Goal: Task Accomplishment & Management: Complete application form

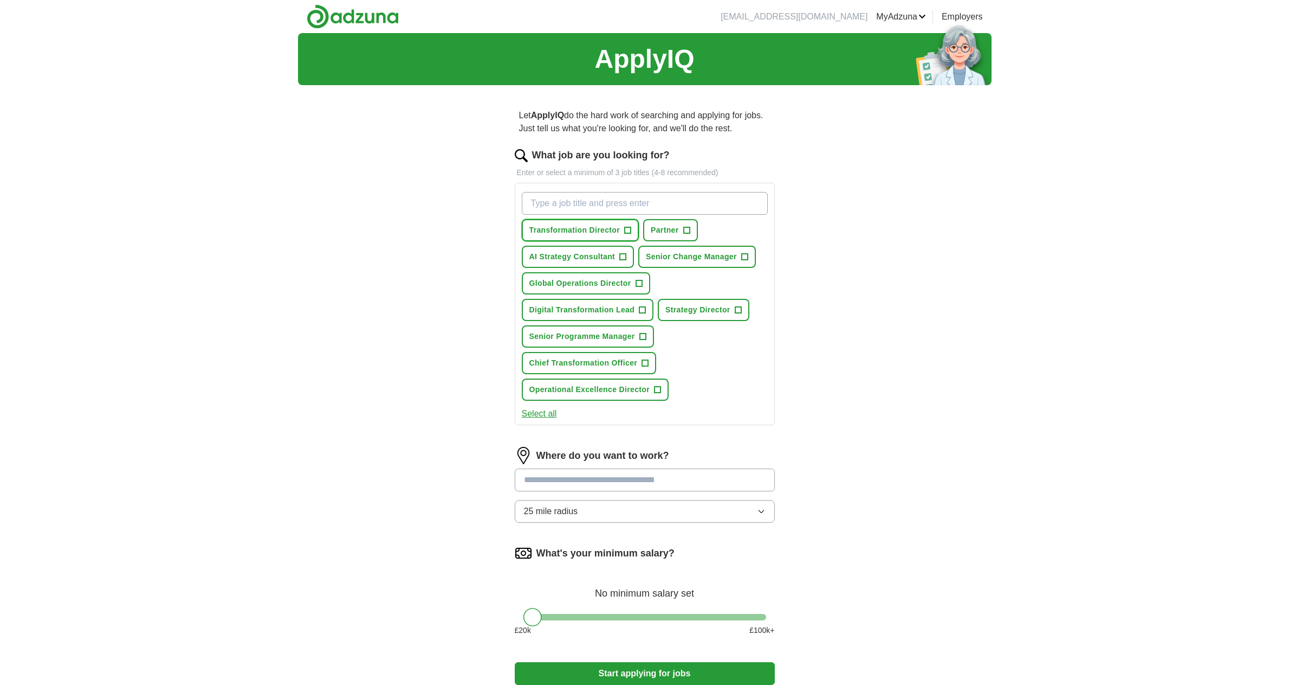
click at [606, 227] on span "Transformation Director" at bounding box center [575, 229] width 91 height 11
click at [645, 334] on span "+" at bounding box center [643, 336] width 7 height 9
click at [648, 361] on span "+" at bounding box center [645, 363] width 7 height 9
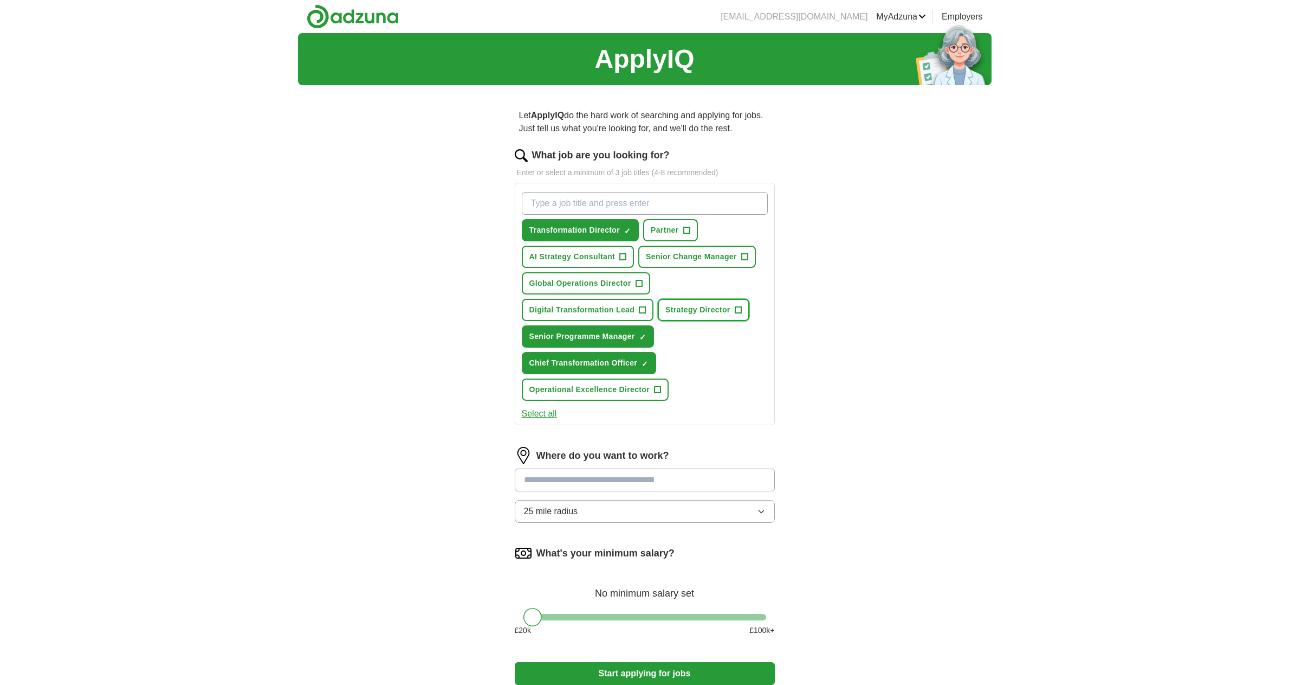
click at [711, 315] on span "Strategy Director" at bounding box center [698, 309] width 65 height 11
click at [723, 256] on span "Senior Change Manager" at bounding box center [691, 256] width 91 height 11
click at [628, 312] on span "Digital Transformation Lead" at bounding box center [583, 309] width 106 height 11
click at [604, 289] on button "Global Operations Director +" at bounding box center [586, 283] width 128 height 22
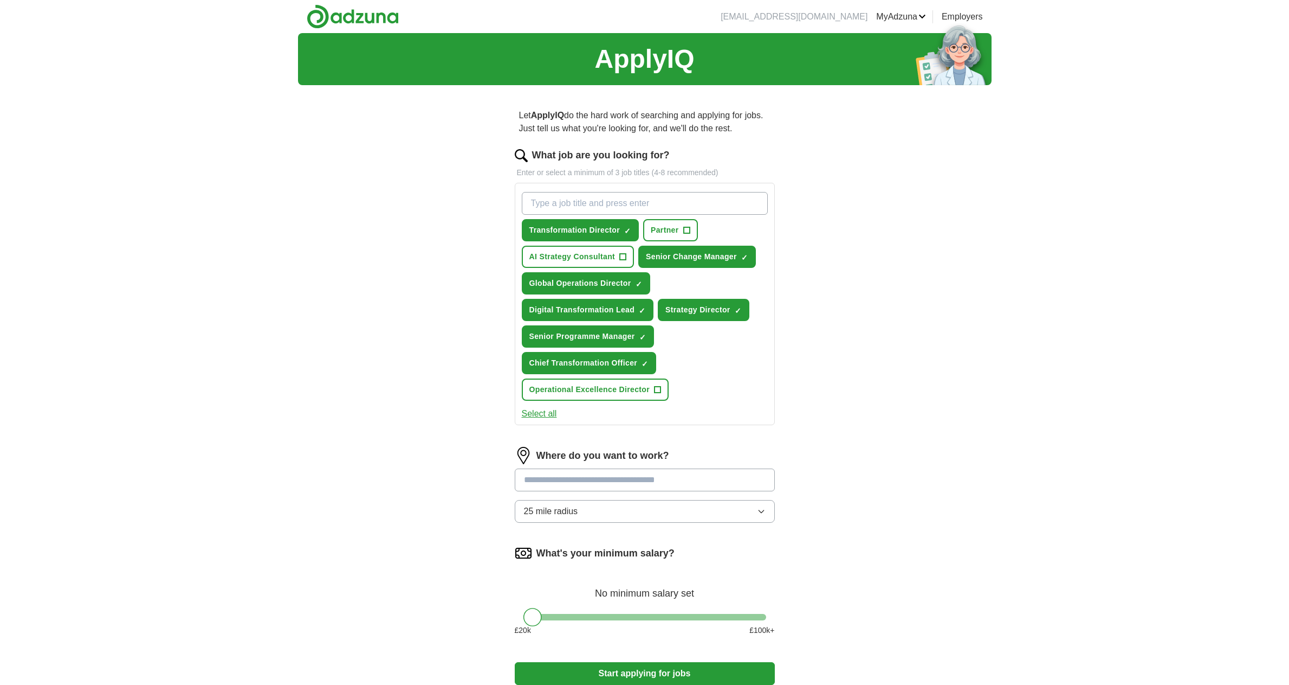
click at [541, 410] on button "Select all" at bounding box center [539, 413] width 35 height 13
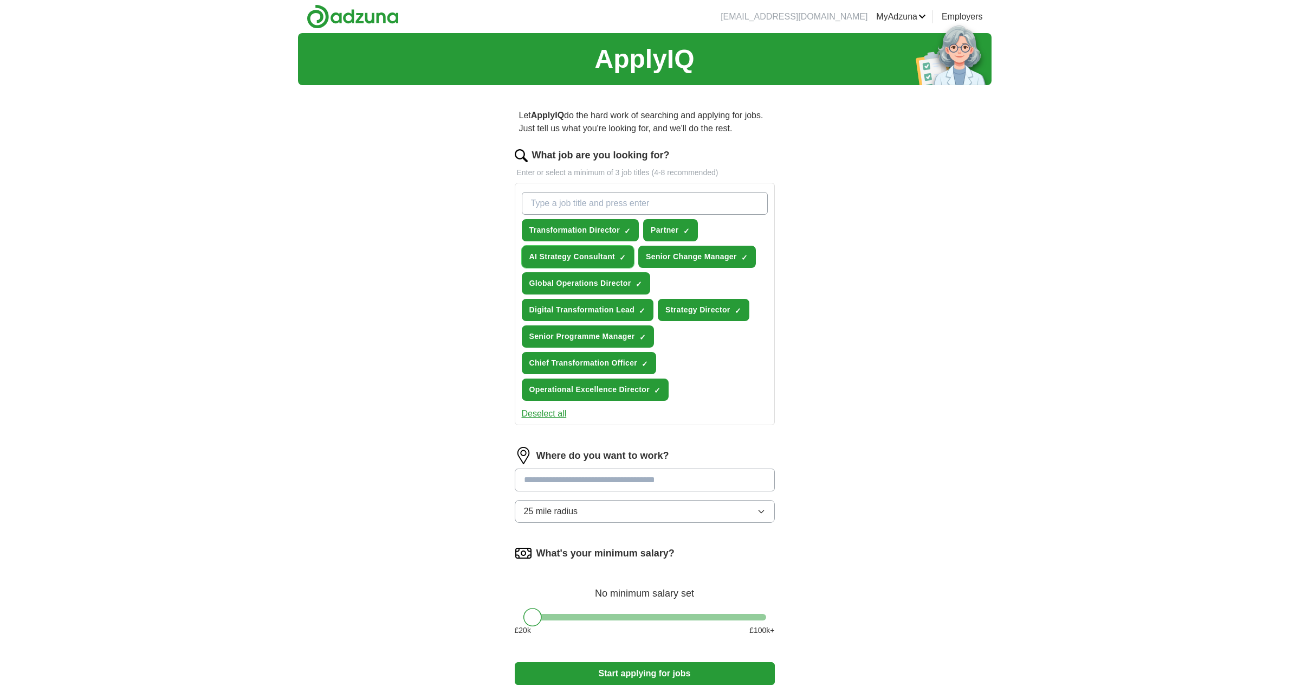
click at [0, 0] on span "×" at bounding box center [0, 0] width 0 height 0
click at [669, 231] on span "Partner" at bounding box center [665, 229] width 28 height 11
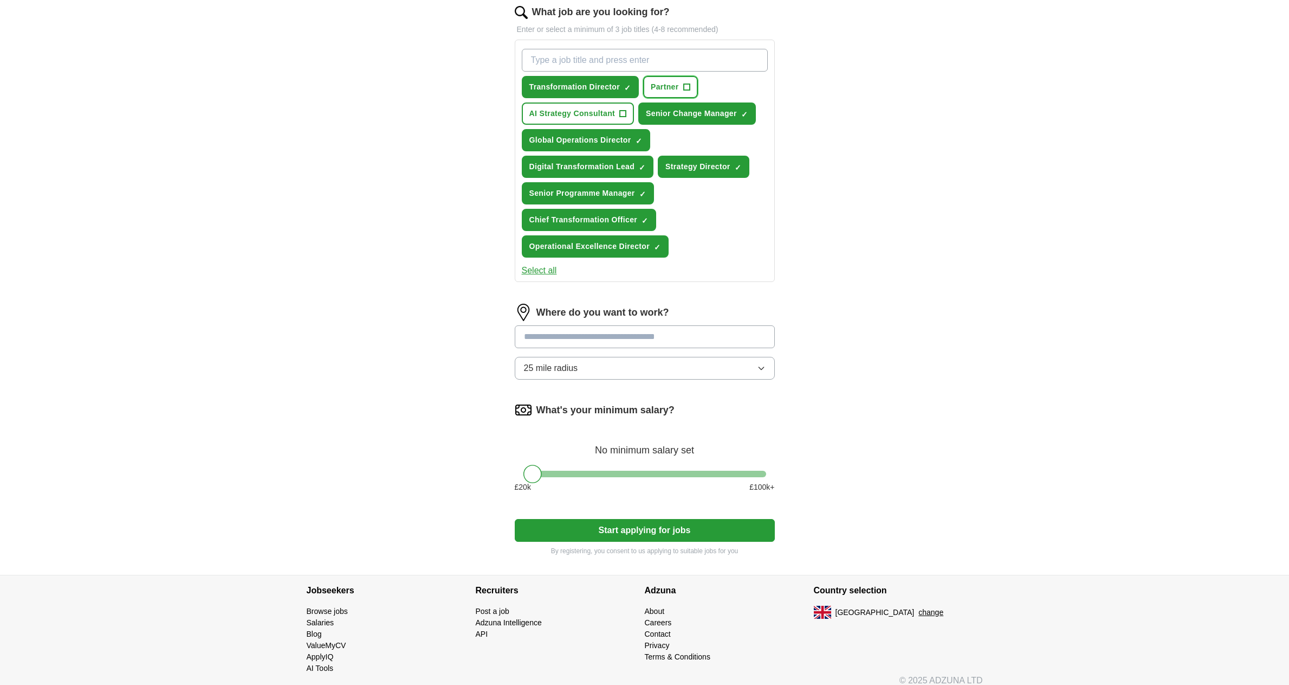
scroll to position [154, 0]
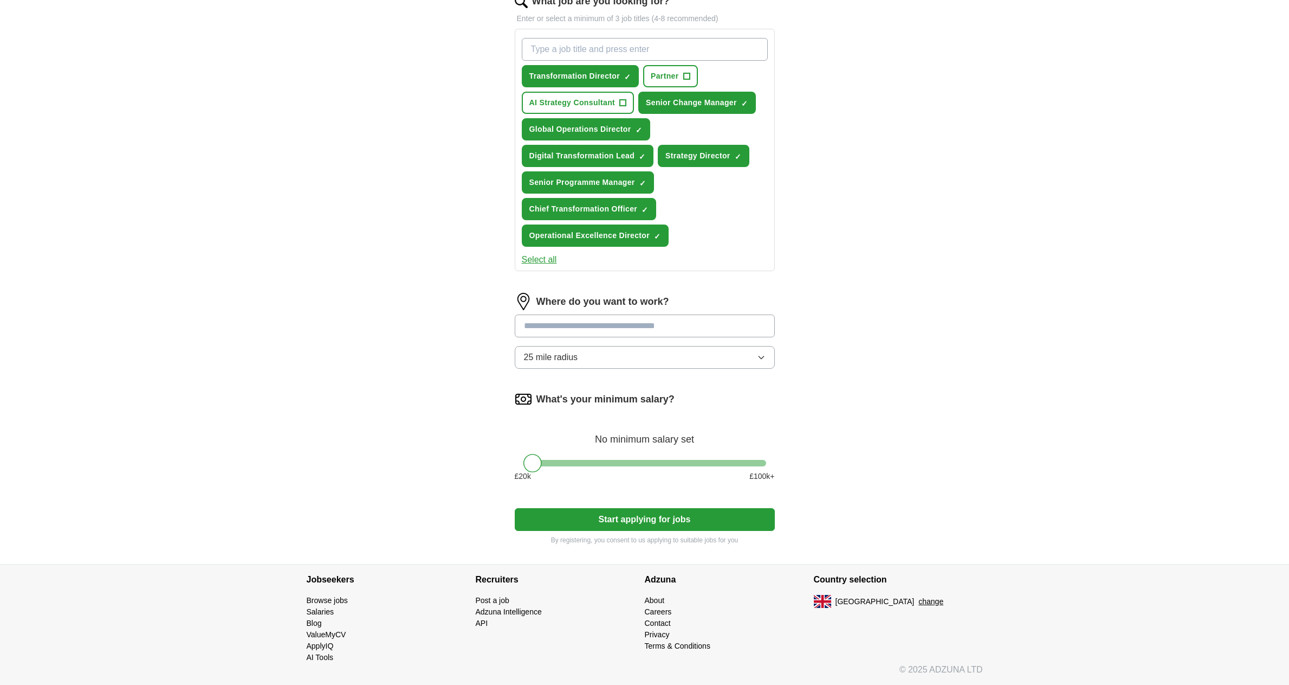
click at [604, 326] on input at bounding box center [645, 325] width 260 height 23
type input "******"
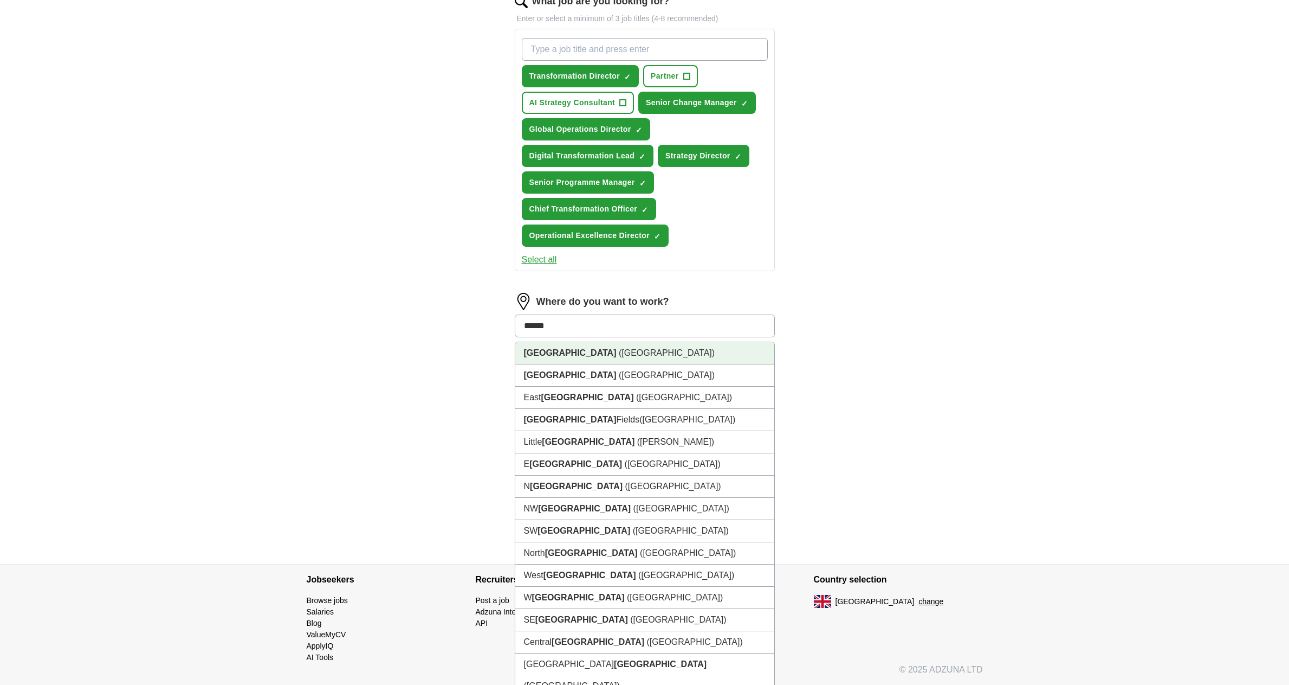
click at [613, 351] on li "[GEOGRAPHIC_DATA] ([GEOGRAPHIC_DATA])" at bounding box center [644, 353] width 259 height 22
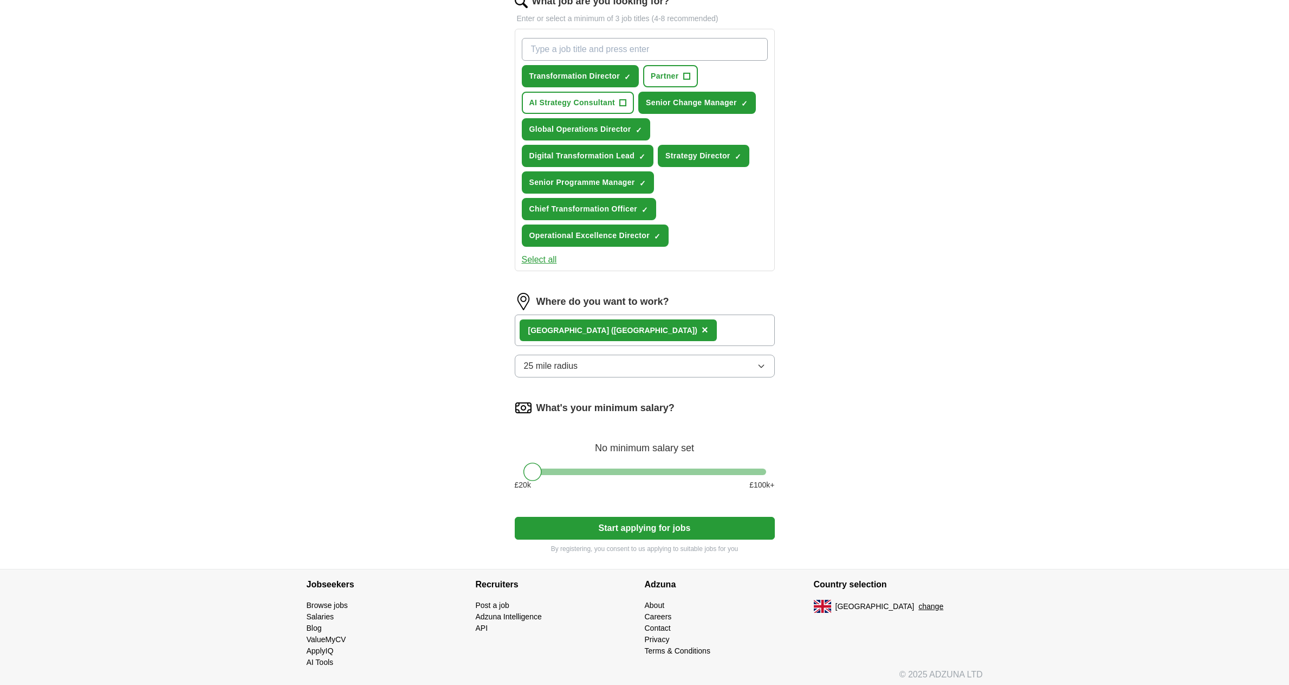
click at [457, 375] on div "ApplyIQ Let ApplyIQ do the hard work of searching and applying for jobs. Just t…" at bounding box center [645, 223] width 694 height 689
click at [637, 333] on div "[GEOGRAPHIC_DATA] ([GEOGRAPHIC_DATA]) ×" at bounding box center [645, 329] width 260 height 31
drag, startPoint x: 666, startPoint y: 257, endPoint x: 663, endPoint y: 272, distance: 14.4
click at [663, 272] on div "What job are you looking for? Enter or select a minimum of 3 job titles (4-8 re…" at bounding box center [645, 137] width 260 height 286
drag, startPoint x: 687, startPoint y: 328, endPoint x: 681, endPoint y: 332, distance: 7.1
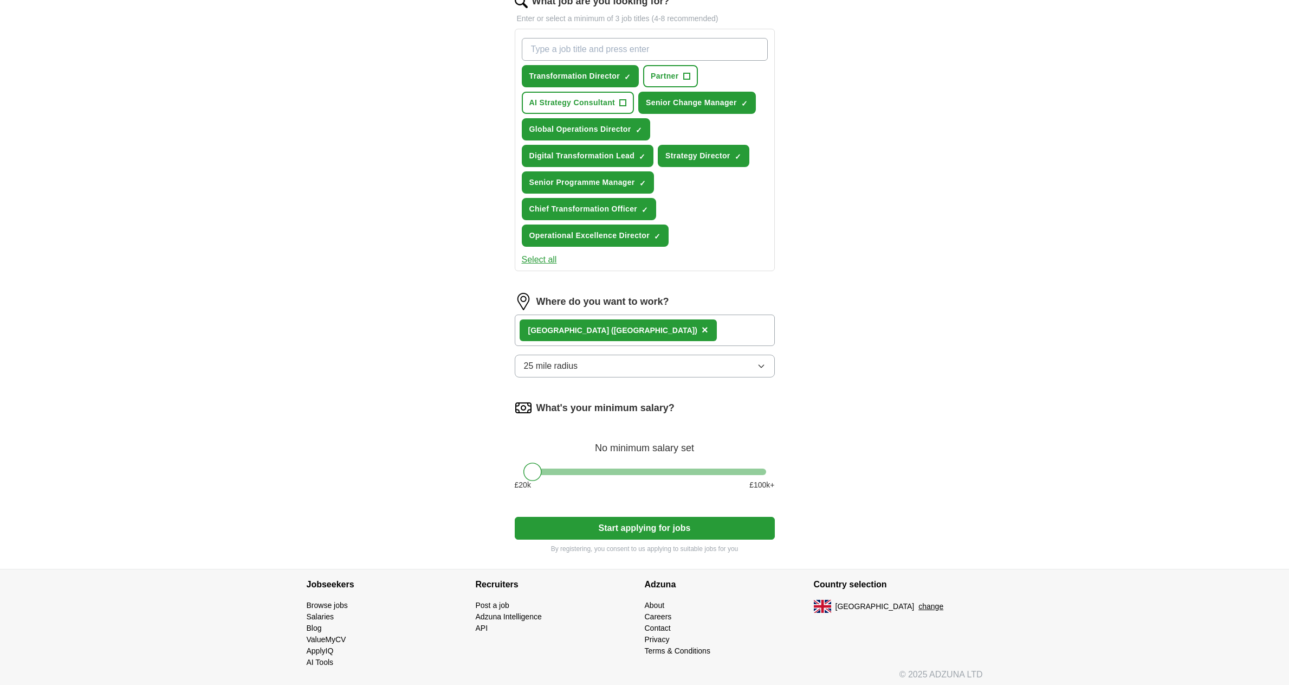
click at [686, 330] on div "[GEOGRAPHIC_DATA] ([GEOGRAPHIC_DATA]) ×" at bounding box center [645, 329] width 260 height 31
click at [701, 335] on div "[GEOGRAPHIC_DATA] ([GEOGRAPHIC_DATA]) ×" at bounding box center [645, 329] width 260 height 31
click at [698, 336] on div "[GEOGRAPHIC_DATA] ([GEOGRAPHIC_DATA]) ×" at bounding box center [645, 329] width 260 height 31
click at [601, 364] on button "25 mile radius" at bounding box center [645, 365] width 260 height 23
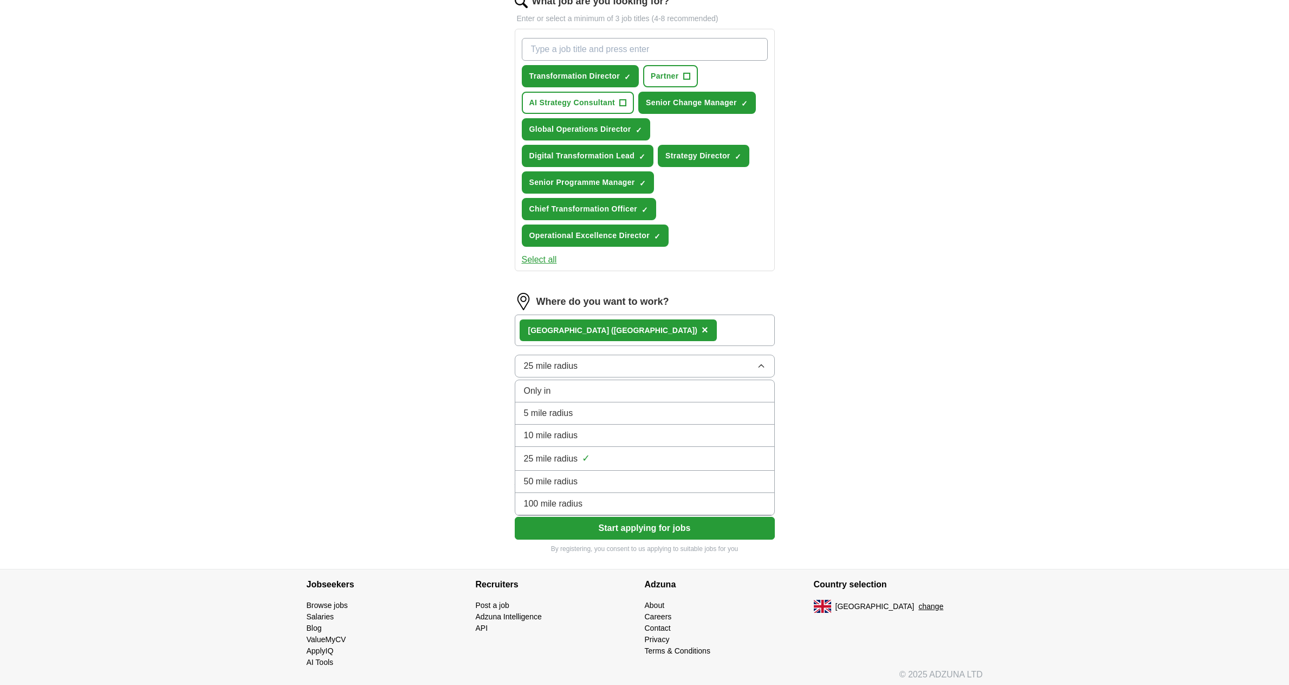
click at [603, 366] on button "25 mile radius" at bounding box center [645, 365] width 260 height 23
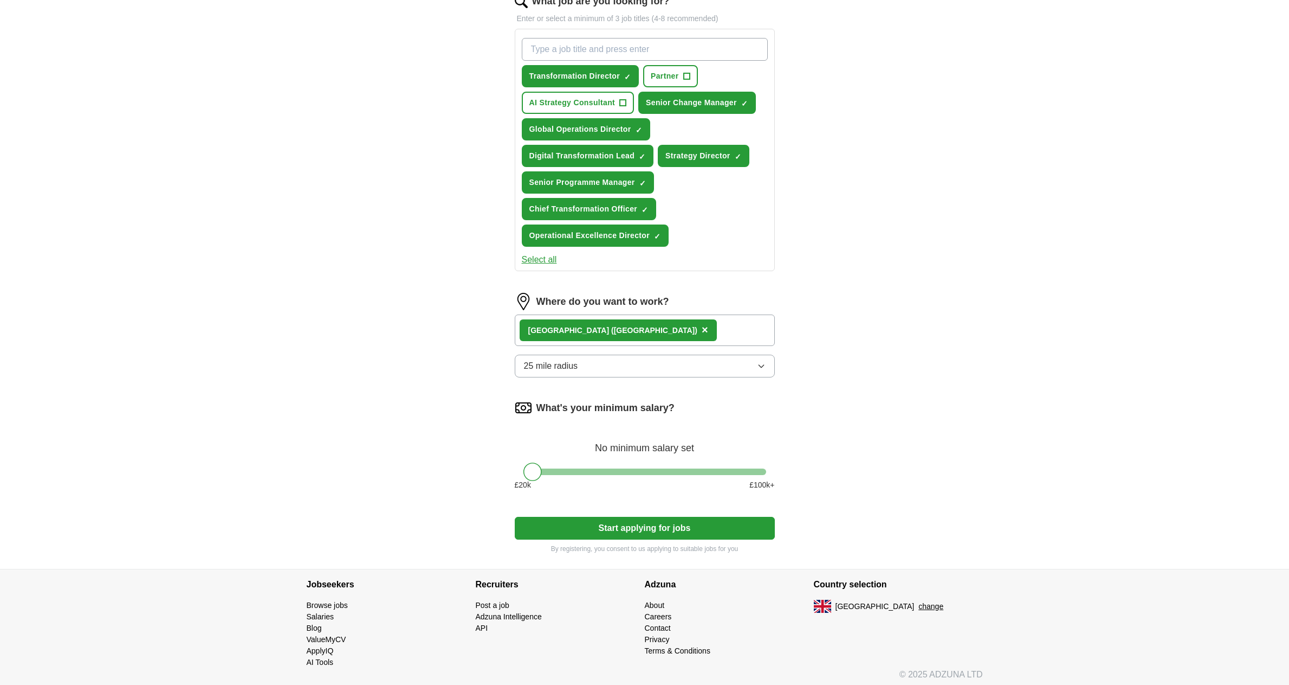
click at [702, 328] on span "×" at bounding box center [705, 330] width 7 height 12
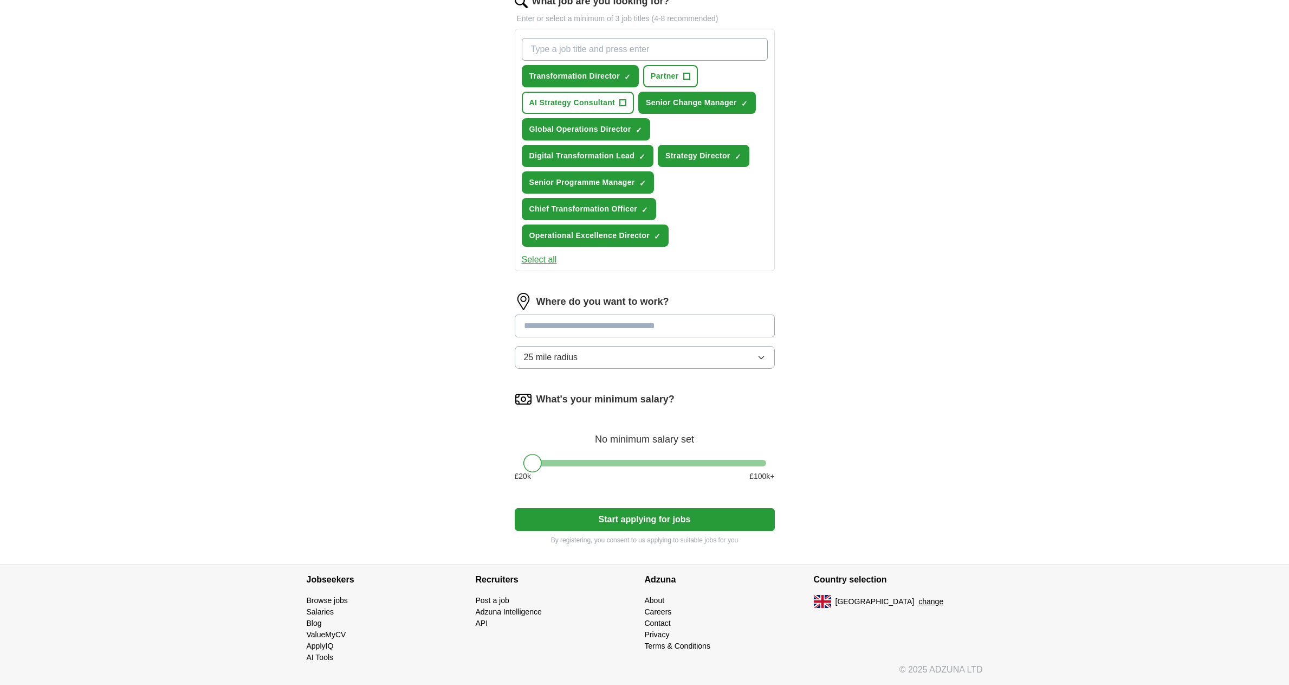
click at [579, 330] on input at bounding box center [645, 325] width 260 height 23
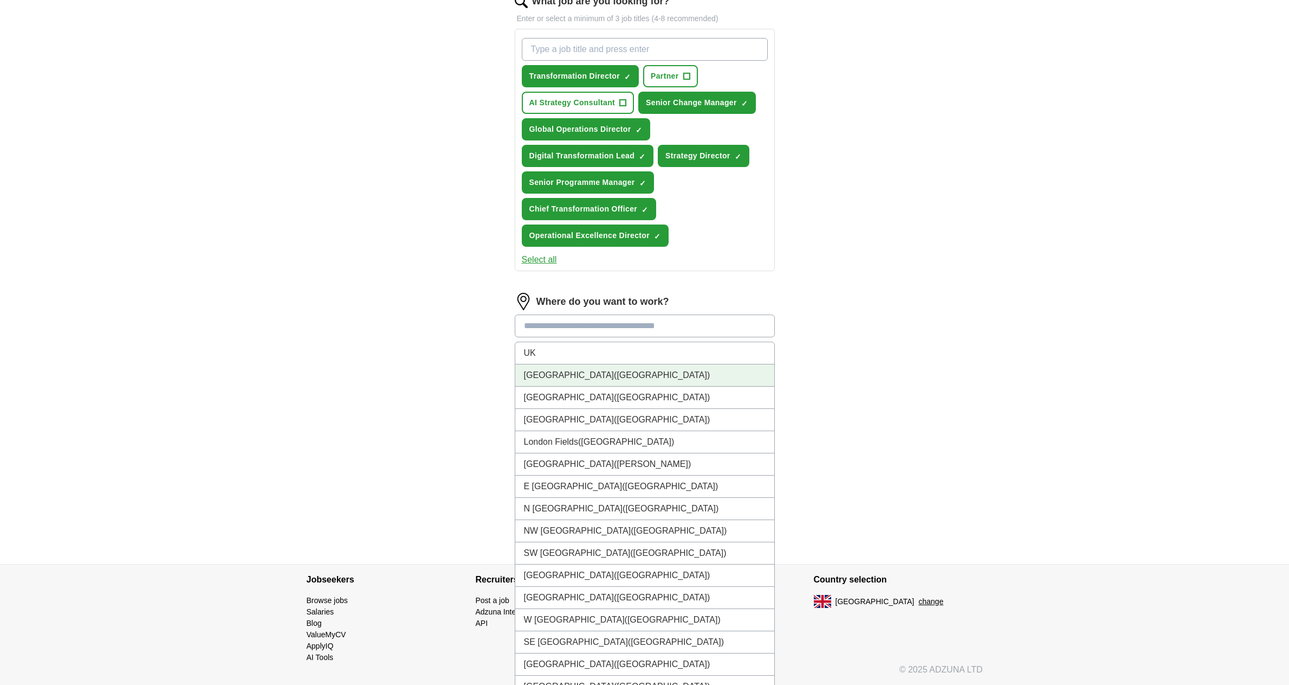
click at [579, 379] on li "[GEOGRAPHIC_DATA] ([GEOGRAPHIC_DATA])" at bounding box center [644, 375] width 259 height 22
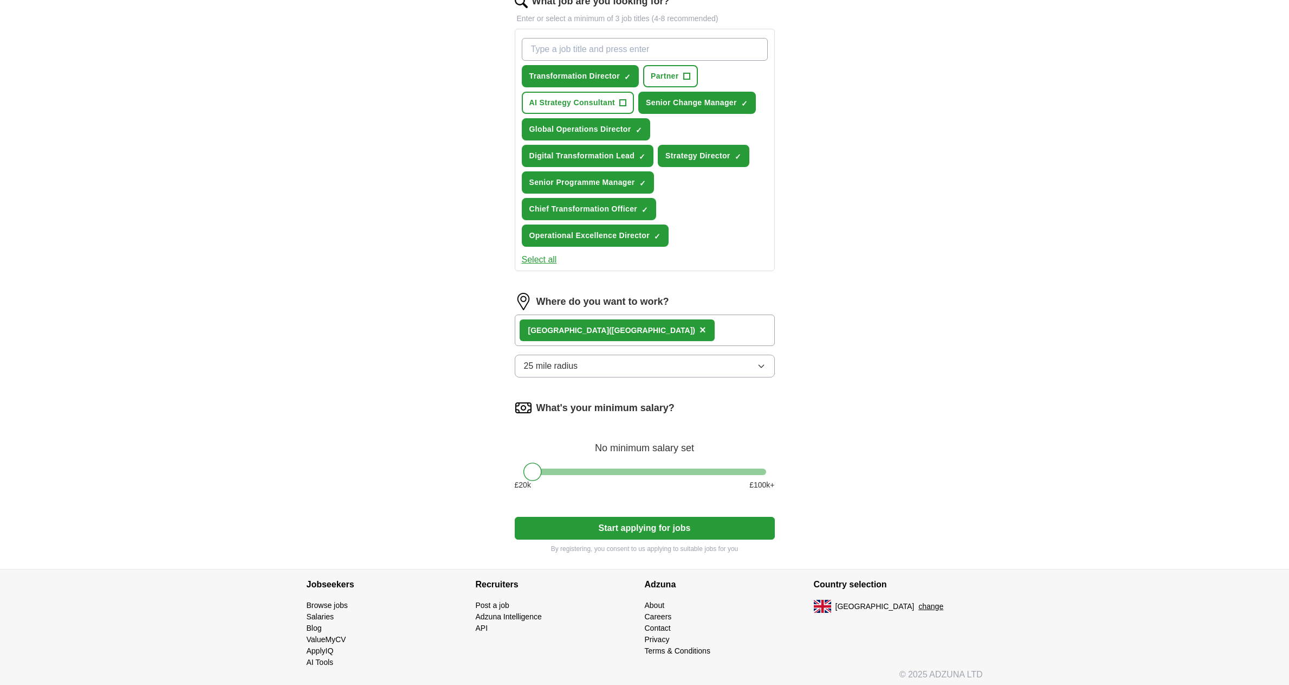
click at [717, 319] on div "[GEOGRAPHIC_DATA] ([GEOGRAPHIC_DATA]) ×" at bounding box center [645, 329] width 260 height 31
click at [689, 372] on button "25 mile radius" at bounding box center [645, 365] width 260 height 23
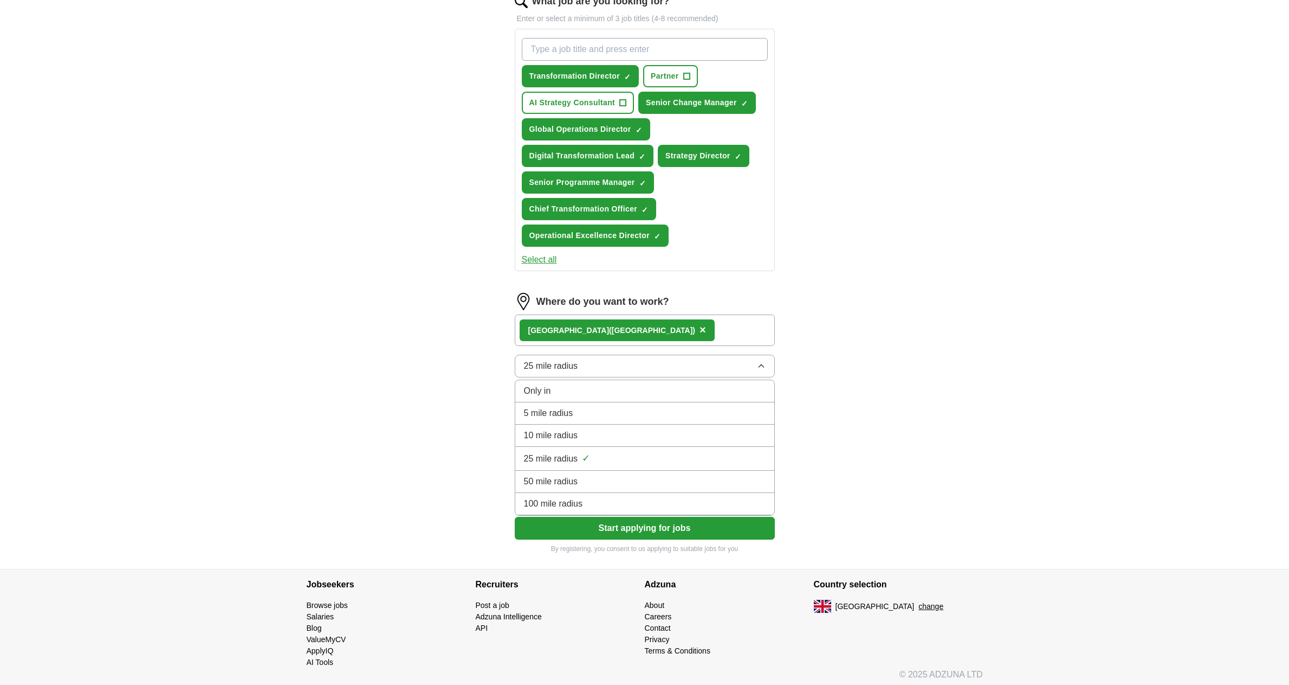
click at [599, 497] on div "100 mile radius" at bounding box center [645, 503] width 242 height 13
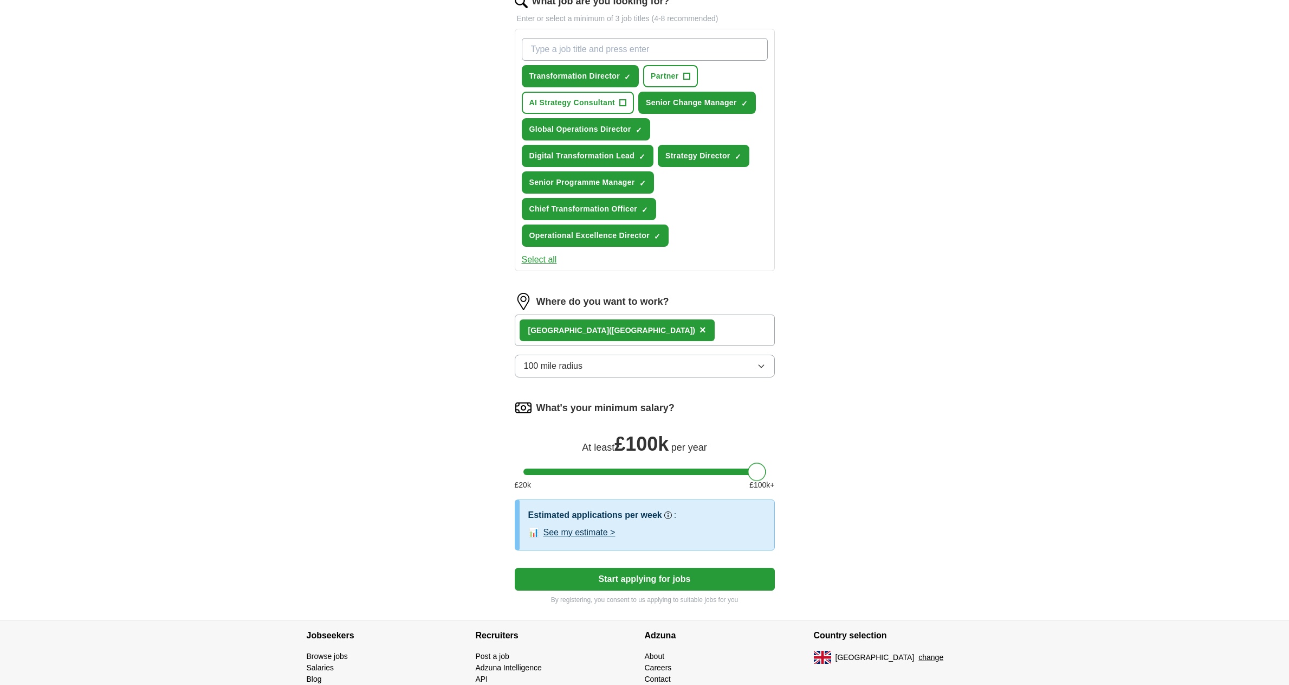
drag, startPoint x: 532, startPoint y: 467, endPoint x: 767, endPoint y: 480, distance: 235.6
click at [767, 480] on form "What job are you looking for? Enter or select a minimum of 3 job titles (4-8 re…" at bounding box center [645, 299] width 260 height 610
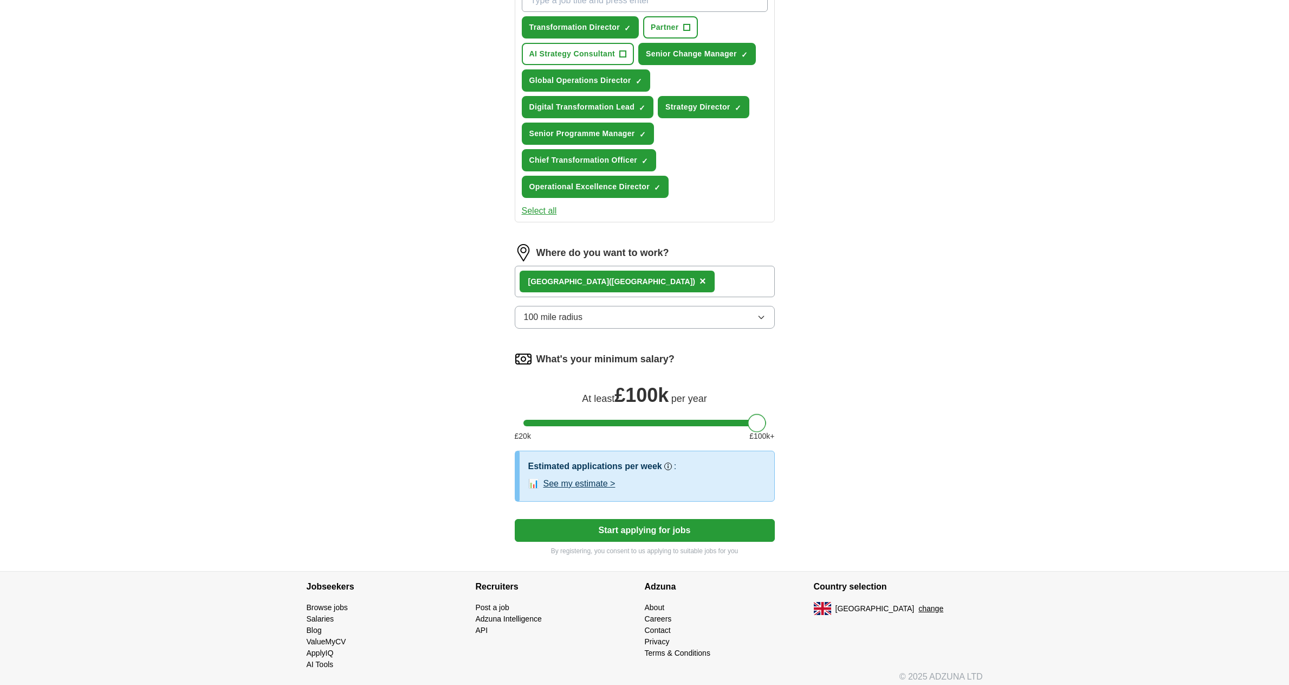
scroll to position [210, 0]
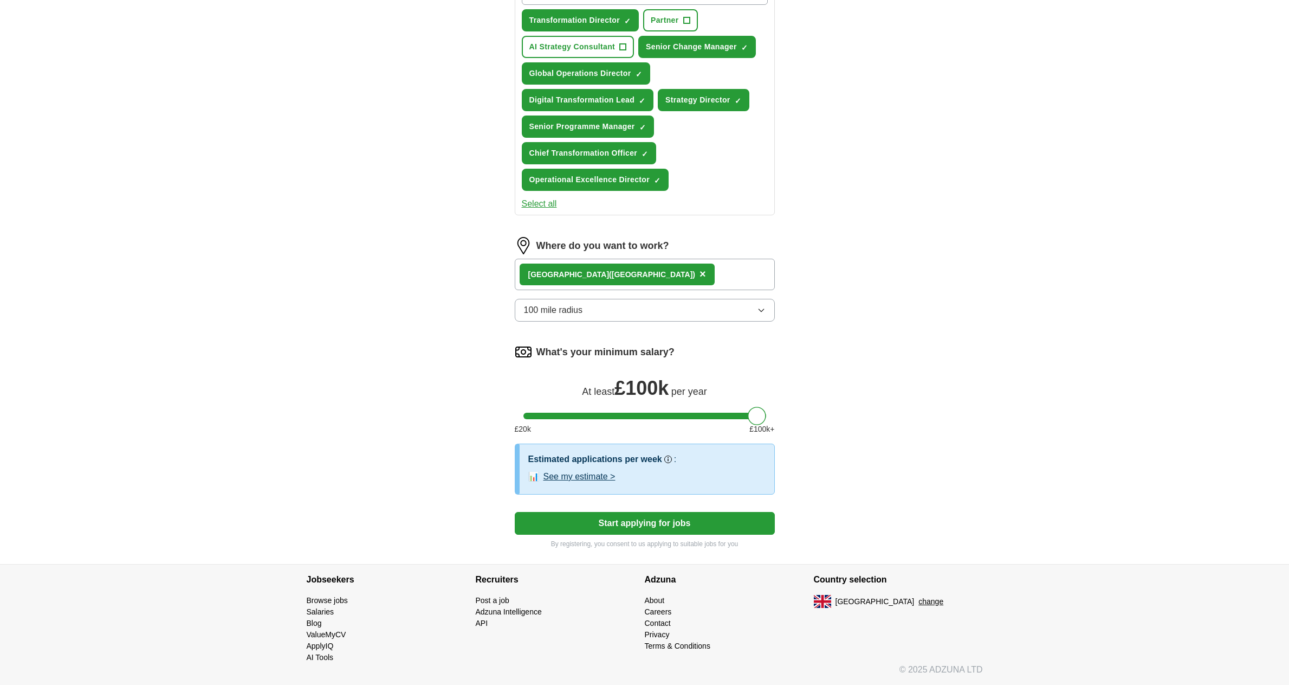
click at [591, 479] on button "See my estimate >" at bounding box center [580, 476] width 72 height 13
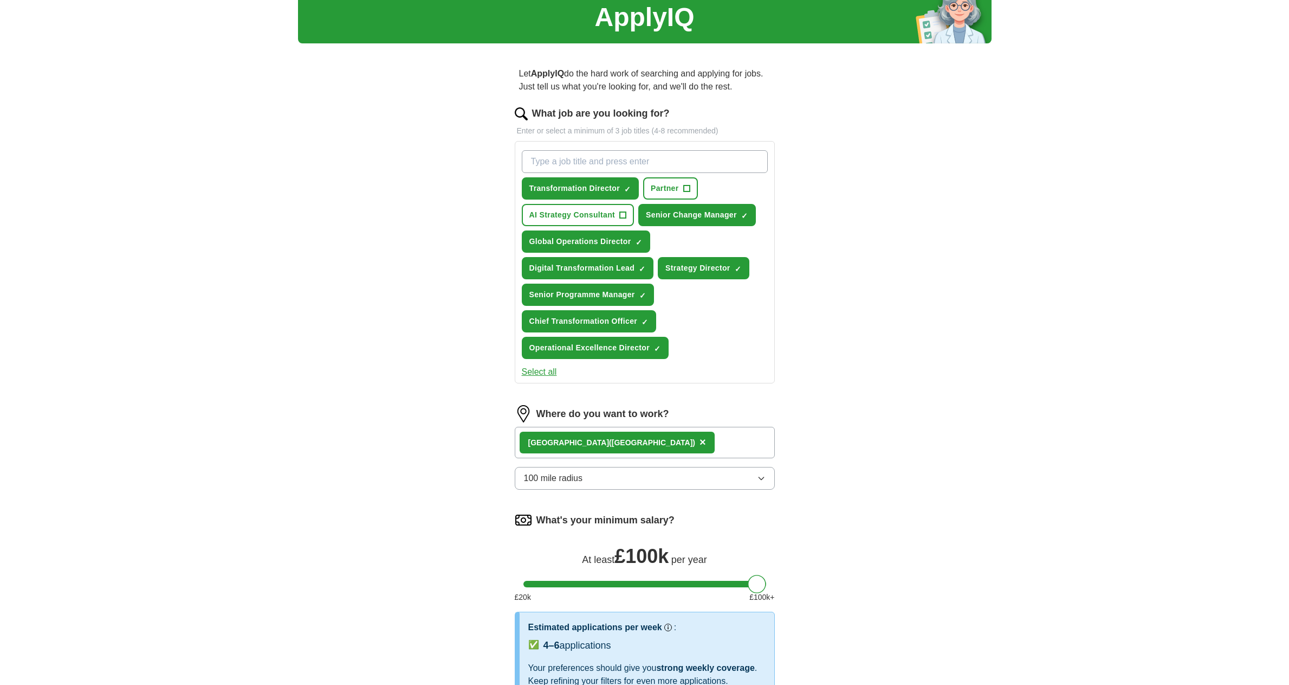
scroll to position [0, 0]
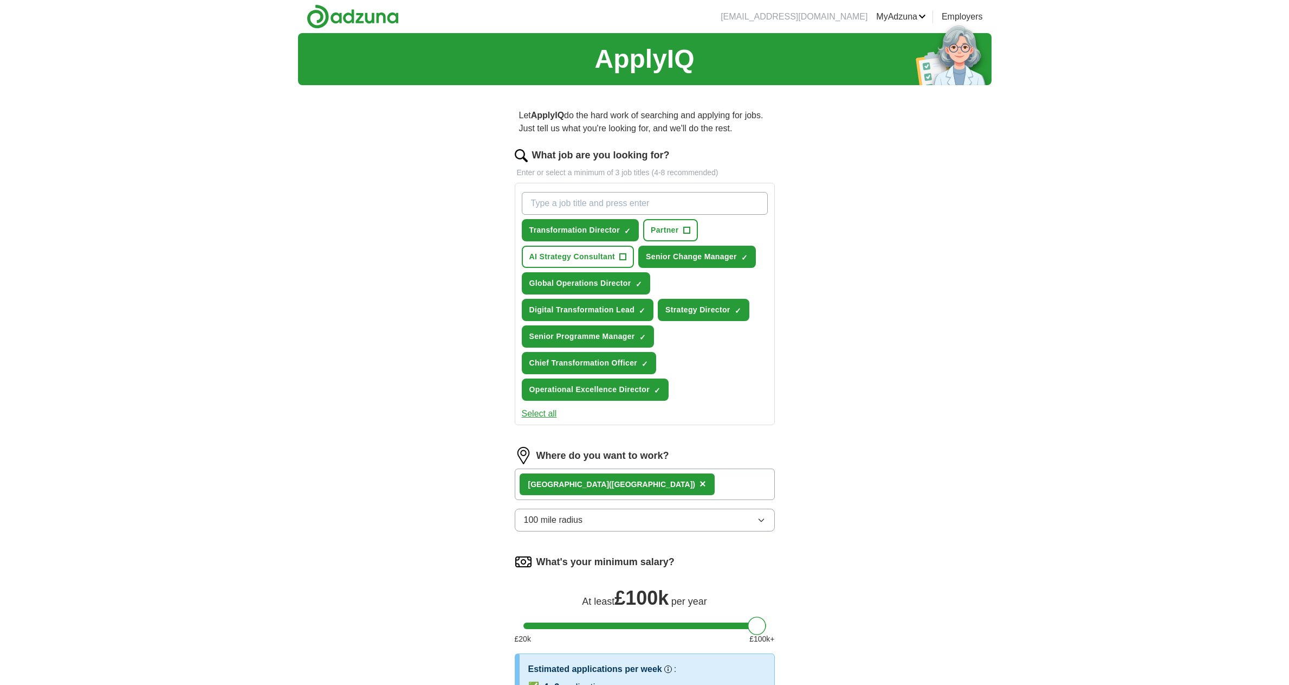
click at [630, 198] on input "What job are you looking for?" at bounding box center [645, 203] width 246 height 23
drag, startPoint x: 621, startPoint y: 204, endPoint x: 379, endPoint y: 201, distance: 242.3
click at [379, 203] on div "ApplyIQ Let ApplyIQ do the hard work of searching and applying for jobs. Just t…" at bounding box center [645, 422] width 694 height 779
type input "T"
type input "Chief Operating Officer"
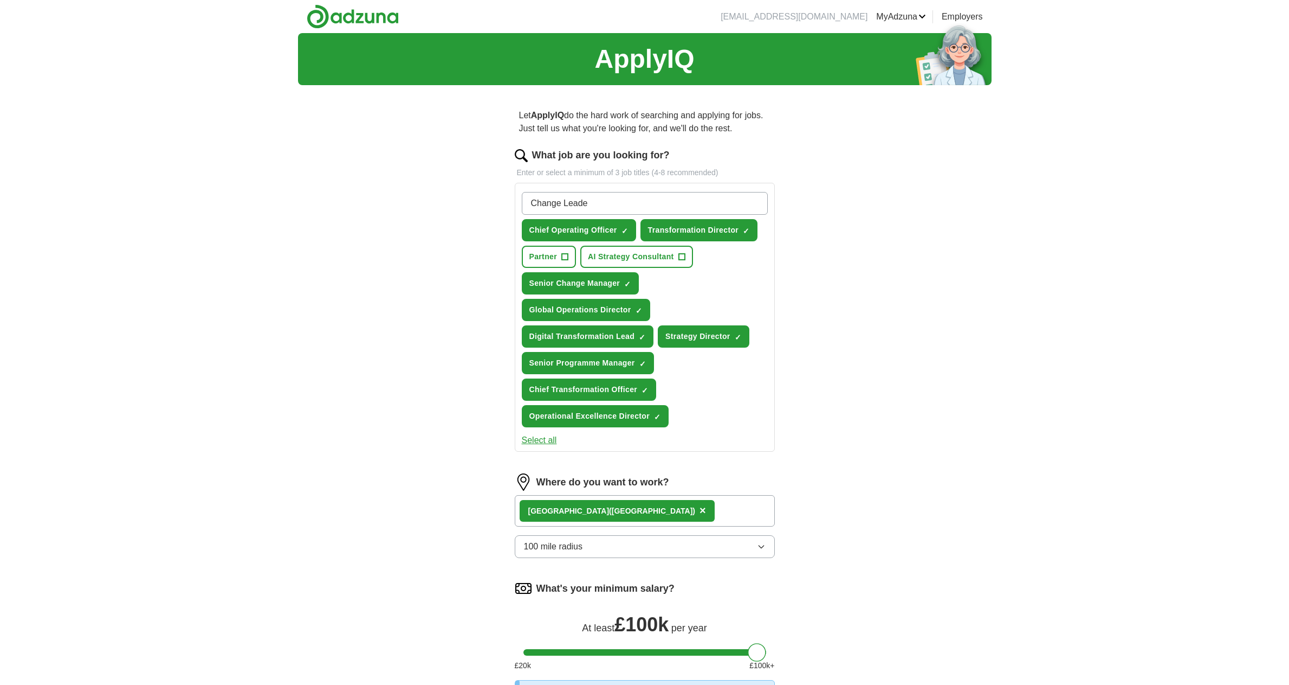
type input "Change Leader"
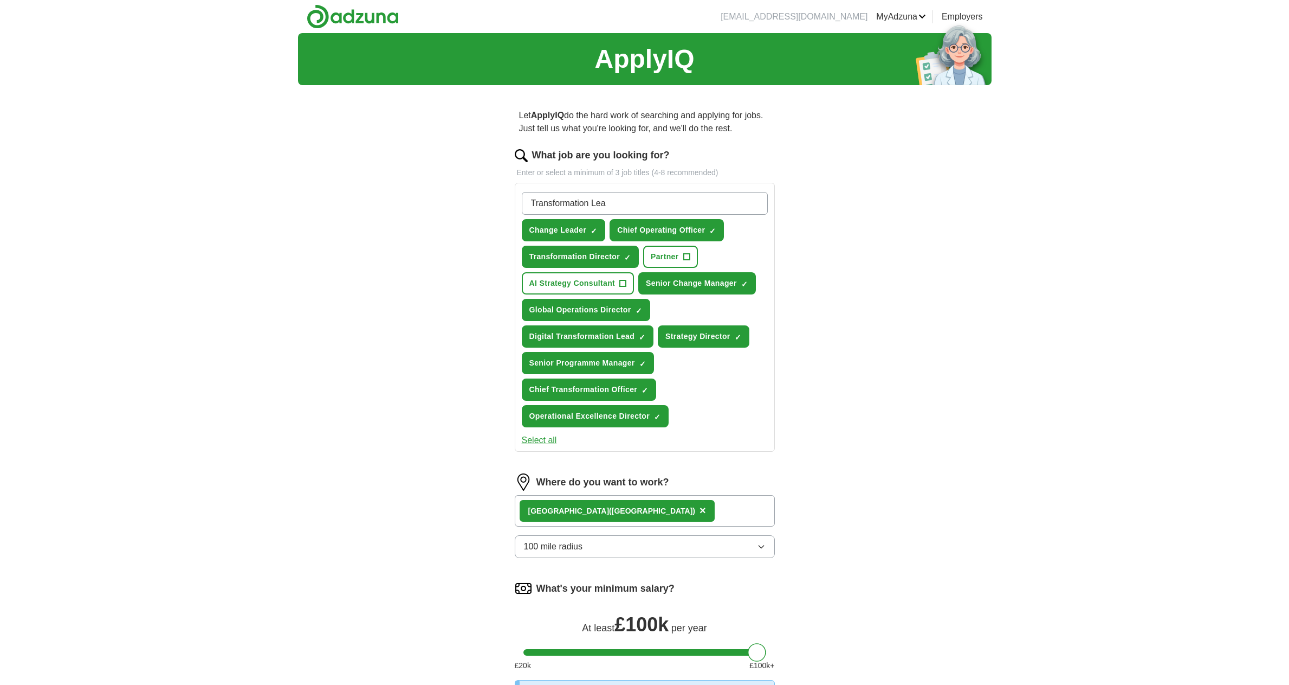
type input "Transformation Lead"
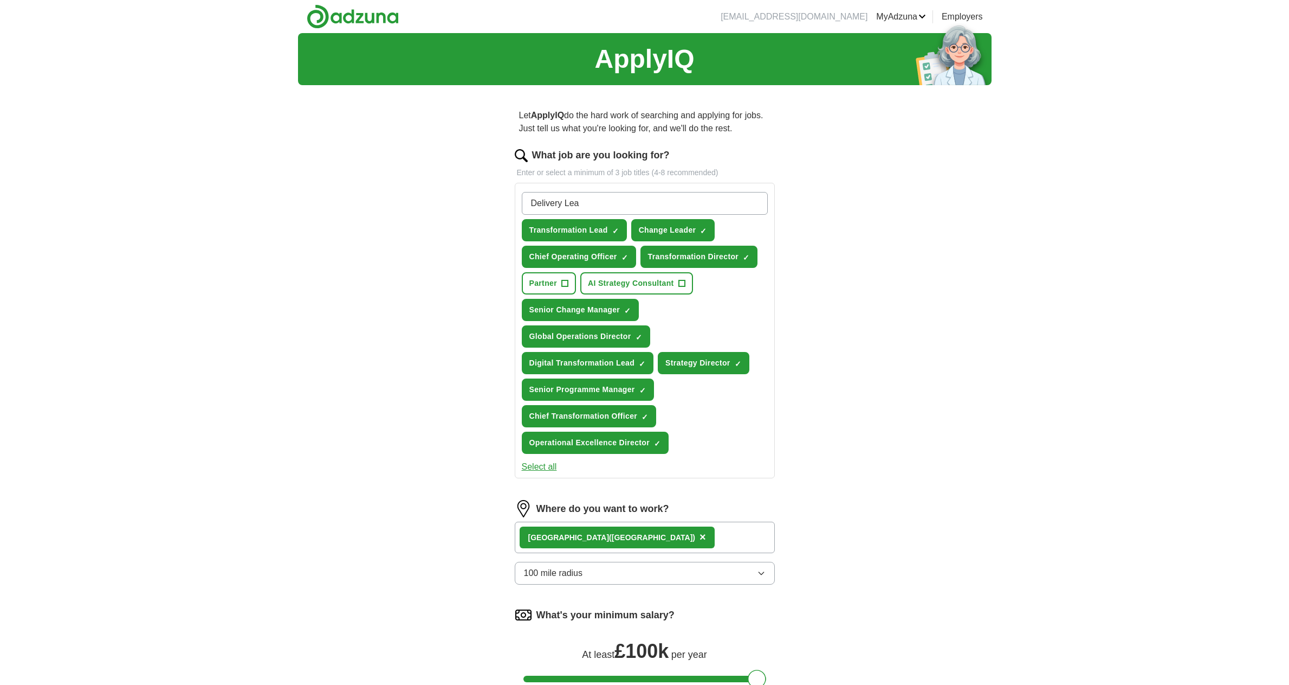
type input "Delivery Lead"
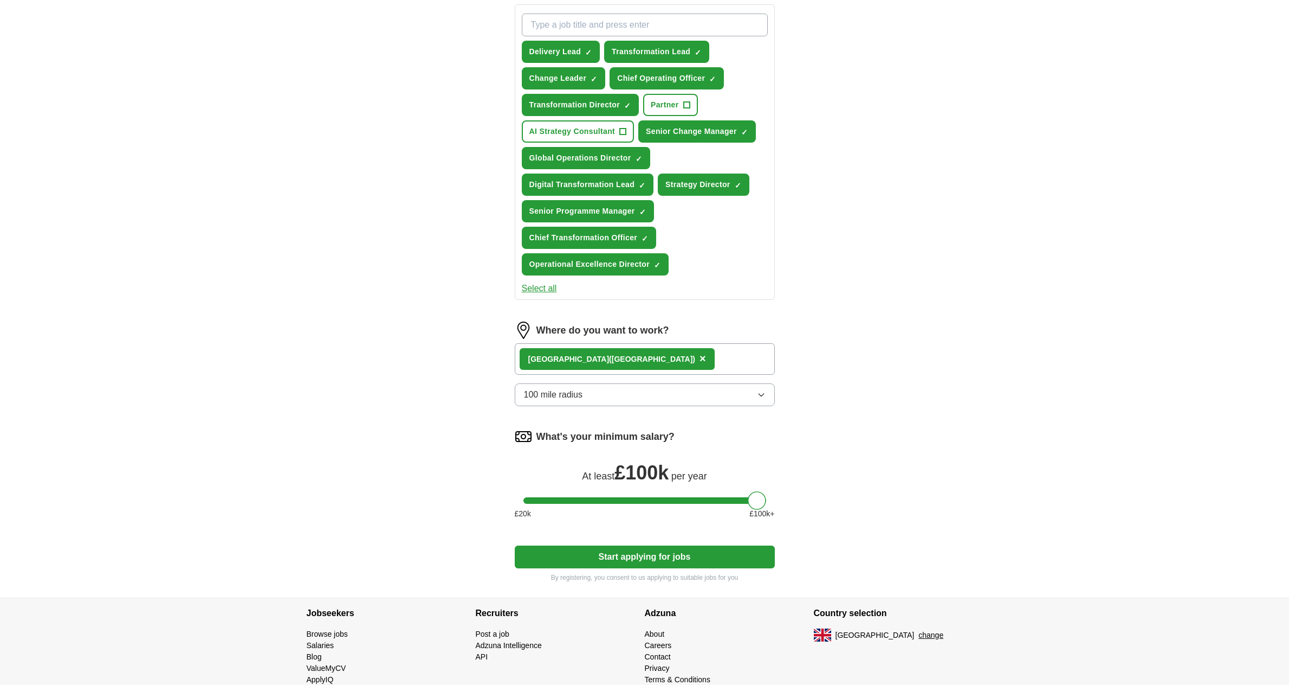
scroll to position [212, 0]
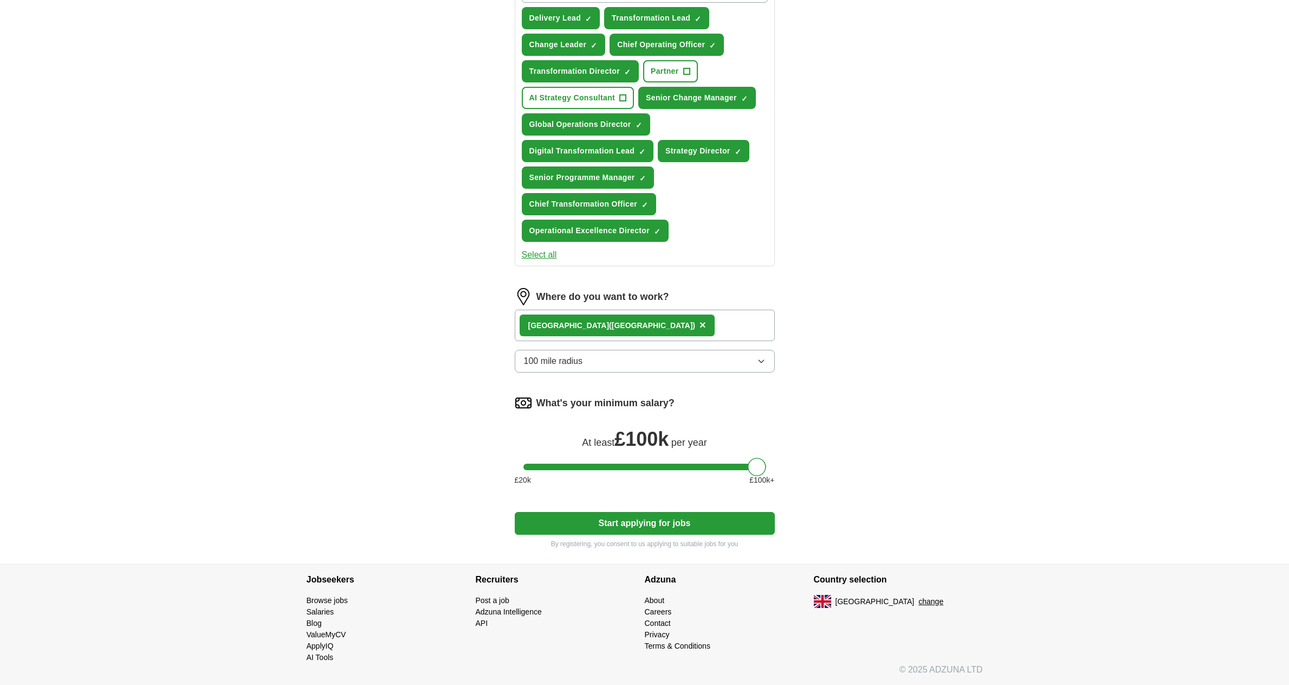
click at [718, 527] on button "Start applying for jobs" at bounding box center [645, 523] width 260 height 23
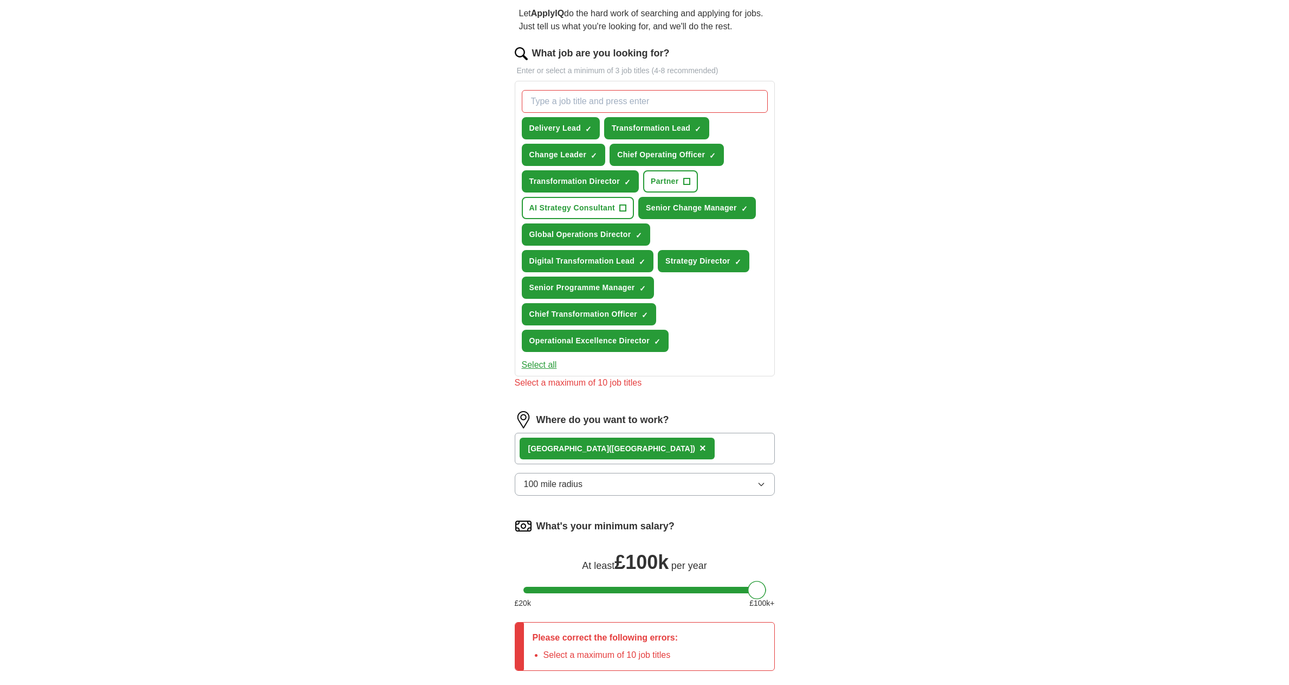
scroll to position [104, 0]
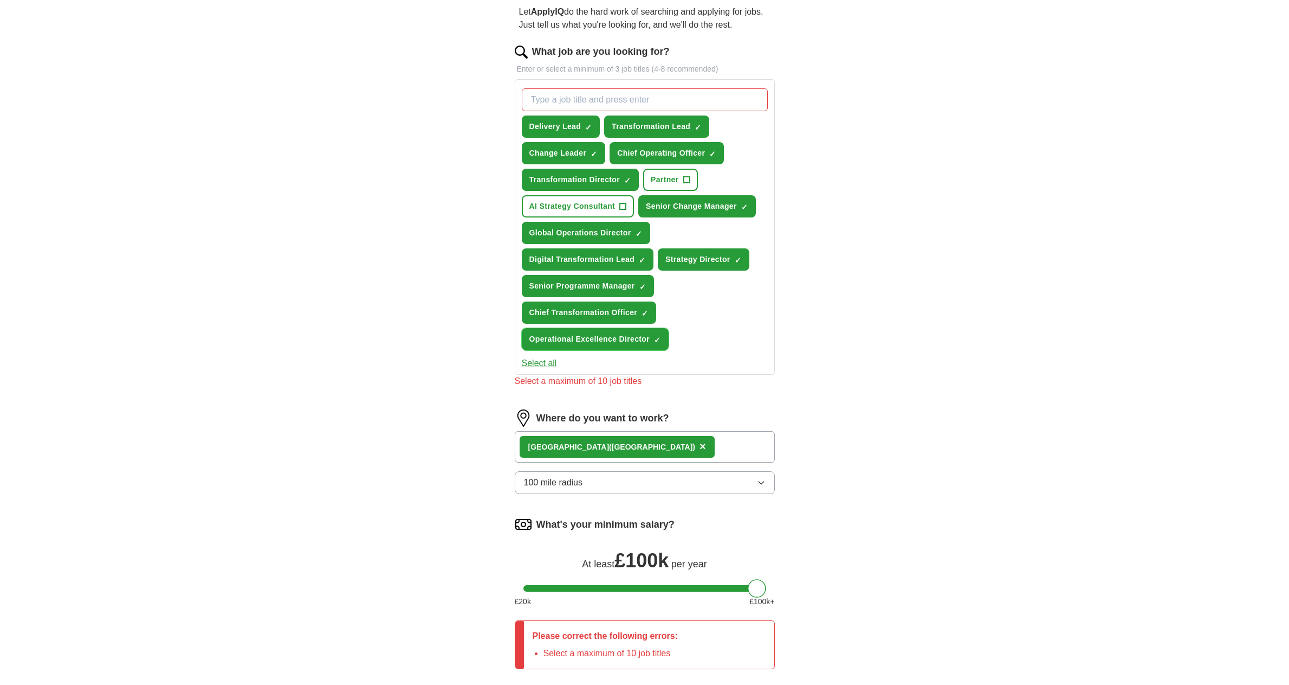
click at [643, 343] on span "Operational Excellence Director" at bounding box center [590, 338] width 121 height 11
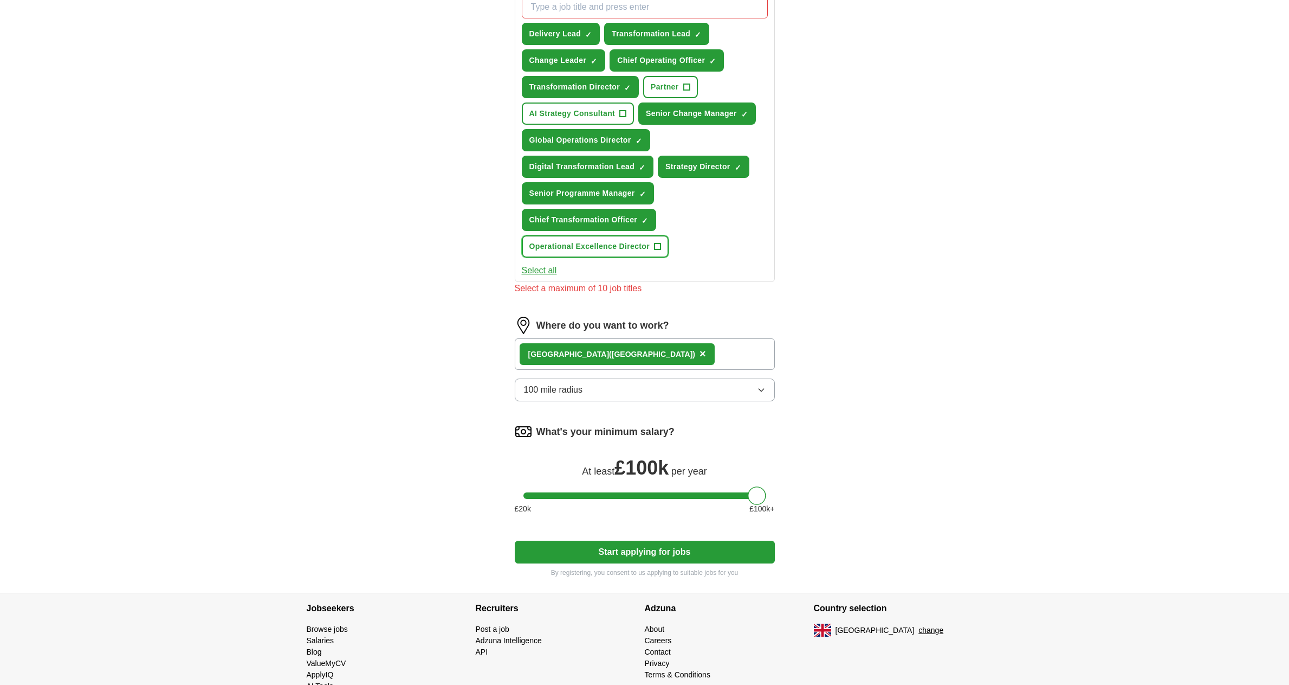
scroll to position [225, 0]
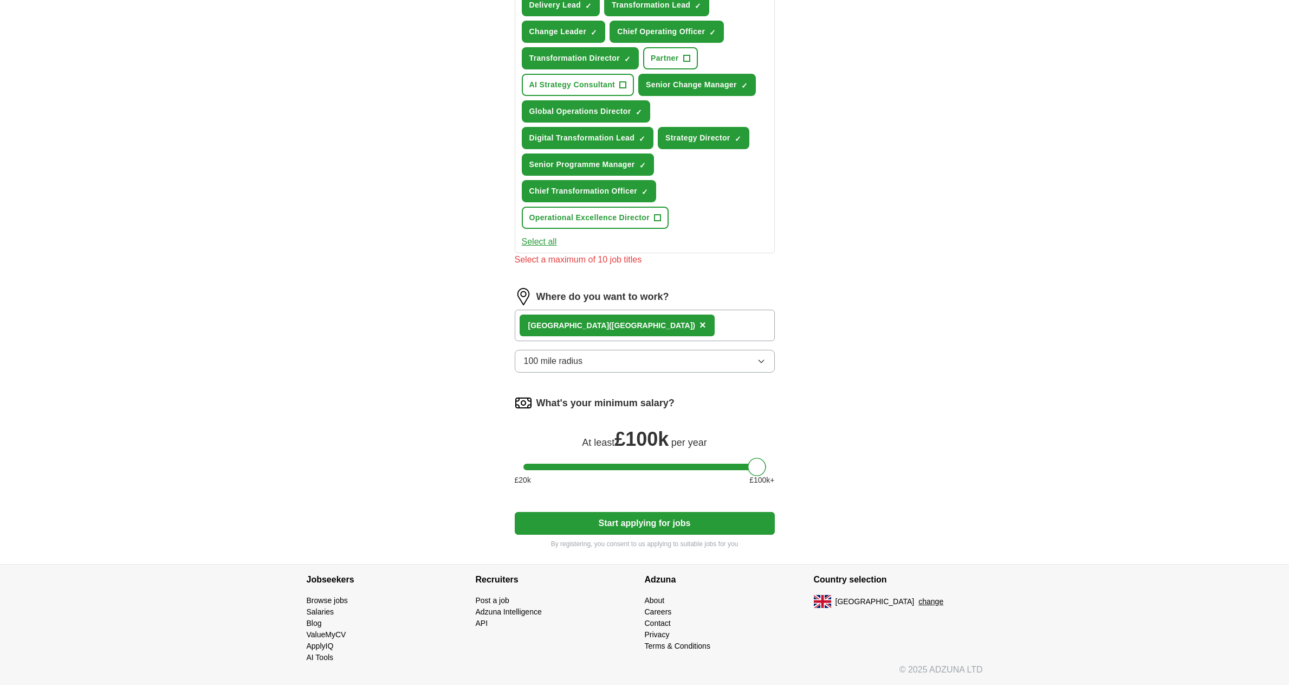
click at [704, 528] on button "Start applying for jobs" at bounding box center [645, 523] width 260 height 23
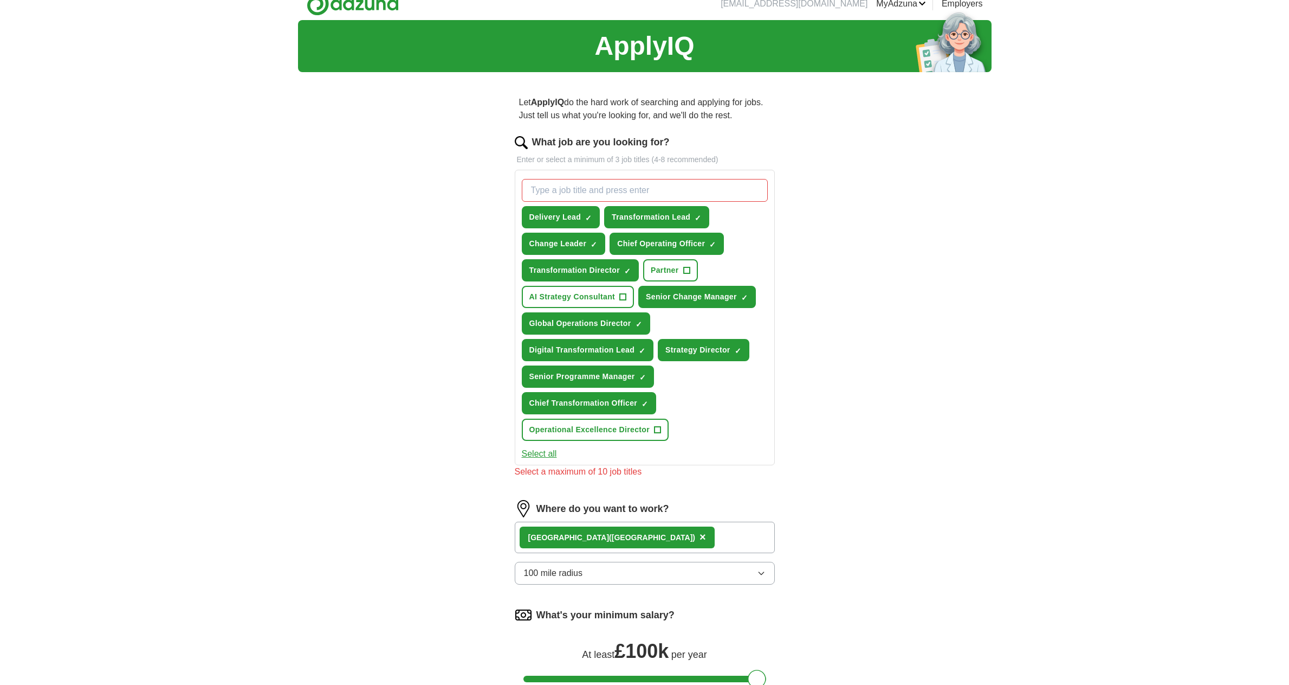
scroll to position [8, 0]
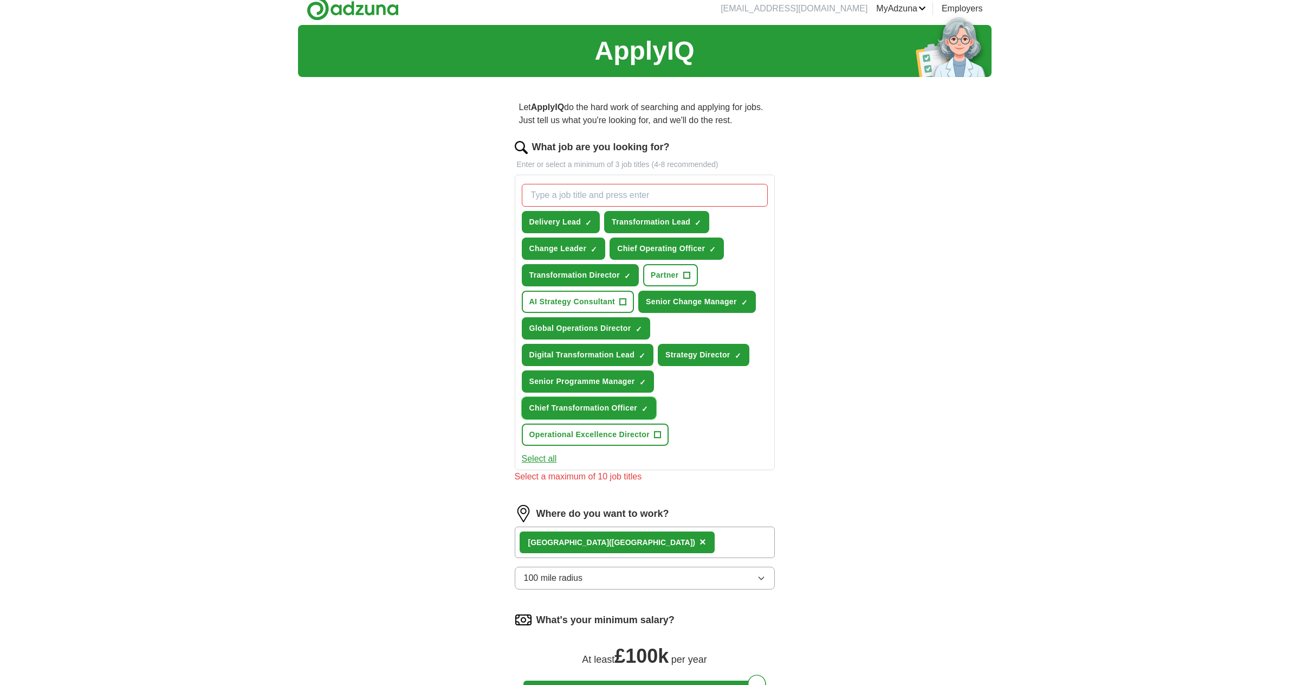
click at [0, 0] on span "×" at bounding box center [0, 0] width 0 height 0
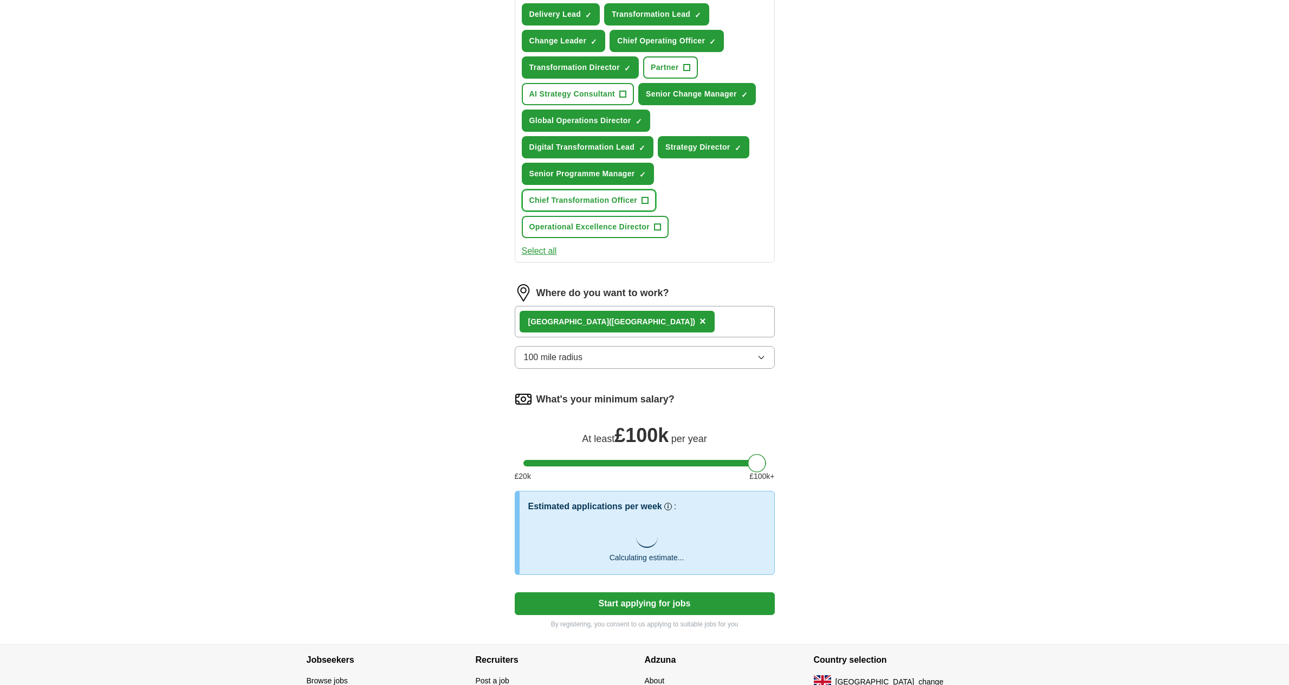
scroll to position [296, 0]
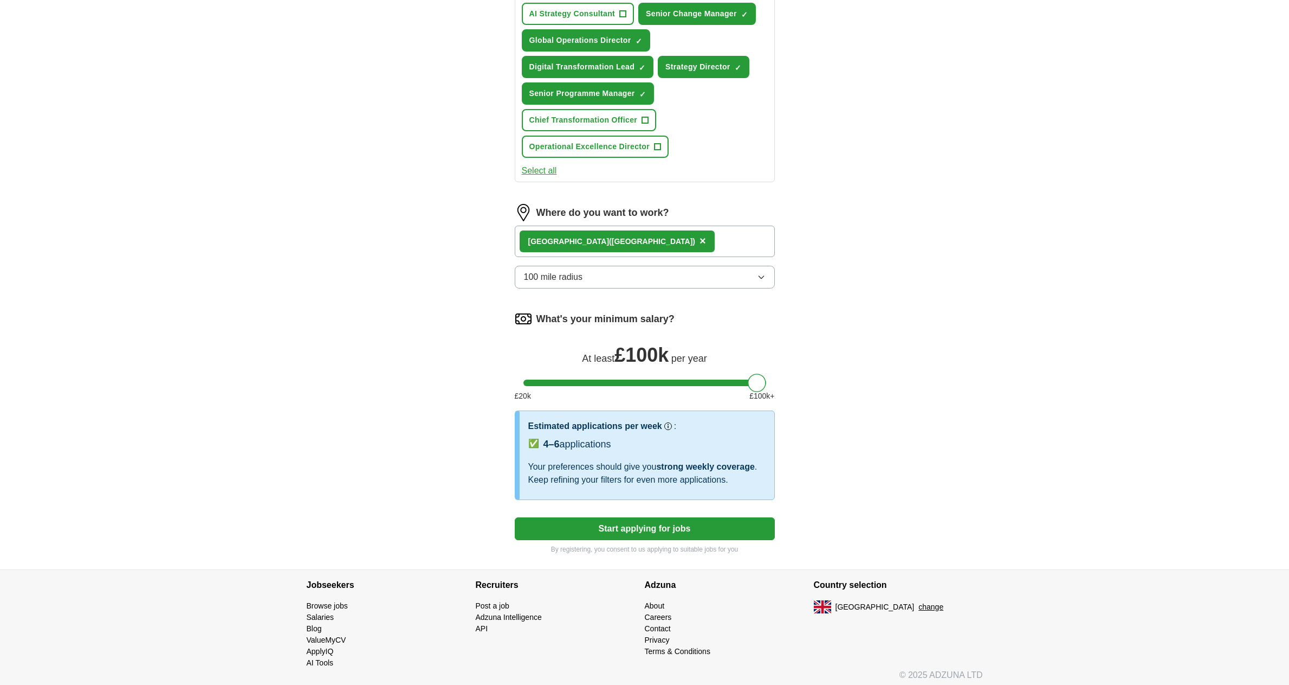
click at [737, 517] on form "What job are you looking for? Enter or select a minimum of 3 job titles (4-8 re…" at bounding box center [645, 203] width 260 height 702
click at [737, 528] on button "Start applying for jobs" at bounding box center [645, 528] width 260 height 23
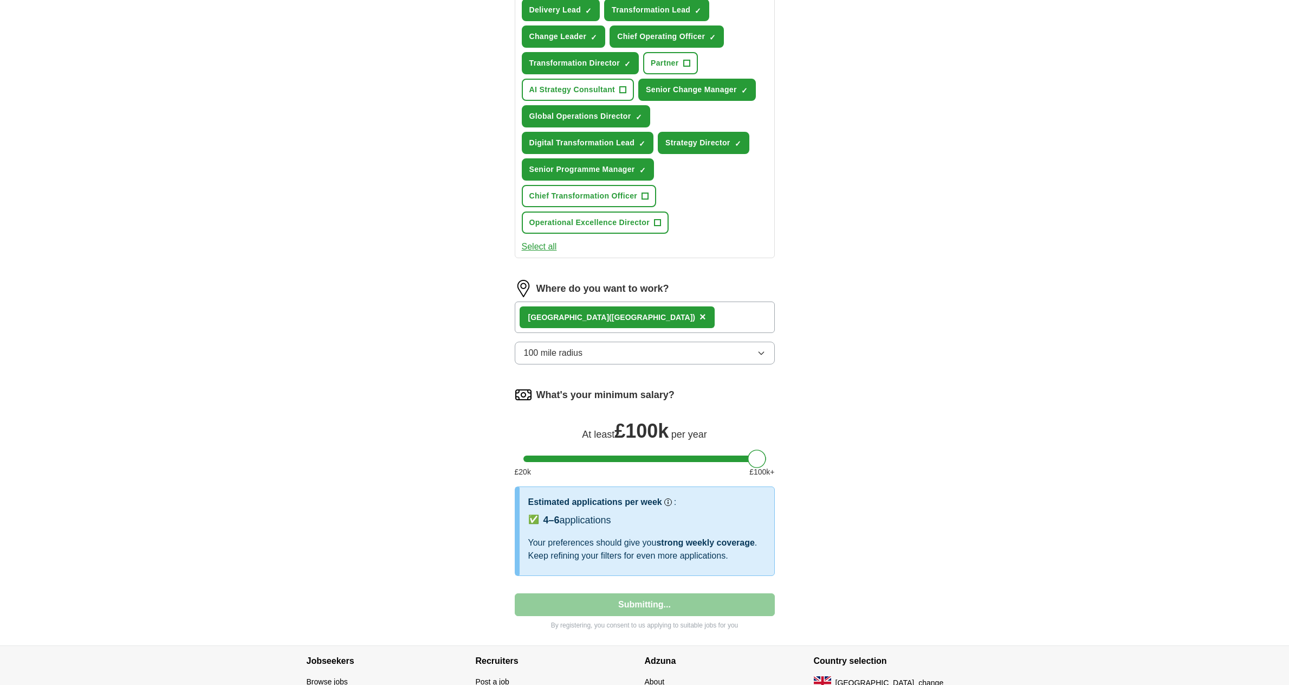
select select "**"
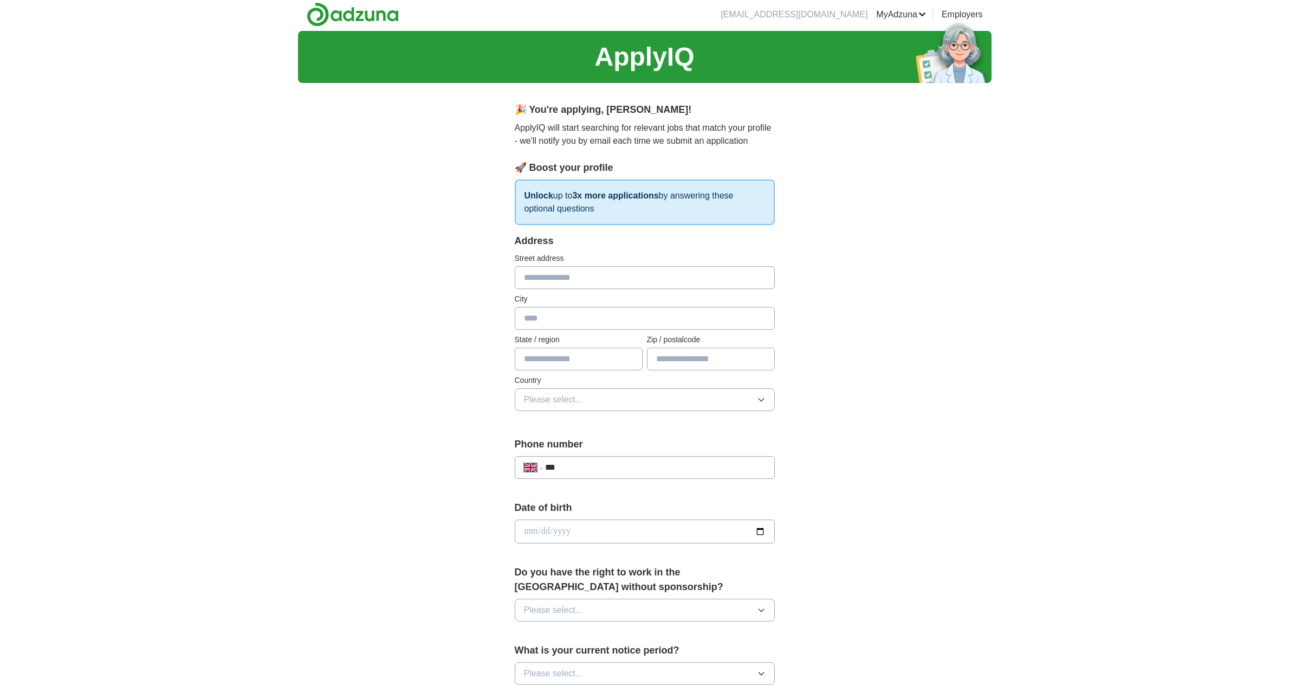
scroll to position [0, 0]
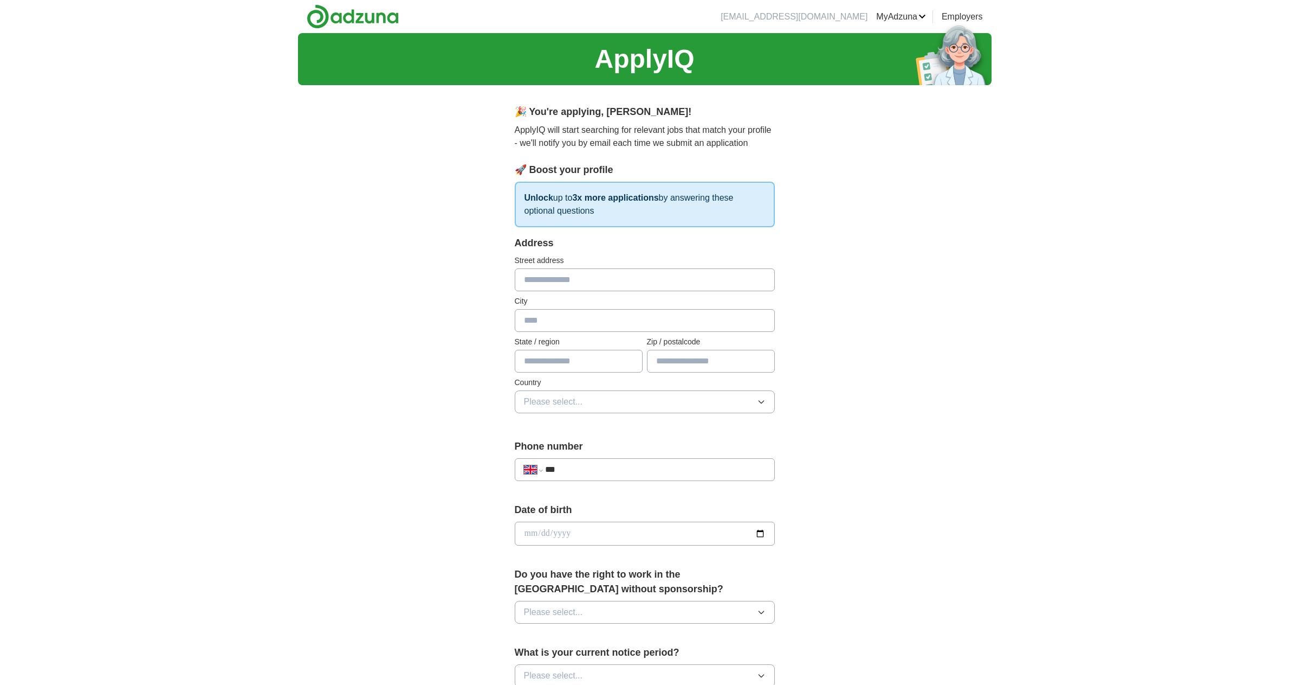
drag, startPoint x: 656, startPoint y: 212, endPoint x: 456, endPoint y: 185, distance: 202.4
click at [456, 185] on div "**********" at bounding box center [645, 519] width 694 height 972
click at [459, 189] on div "**********" at bounding box center [645, 519] width 694 height 972
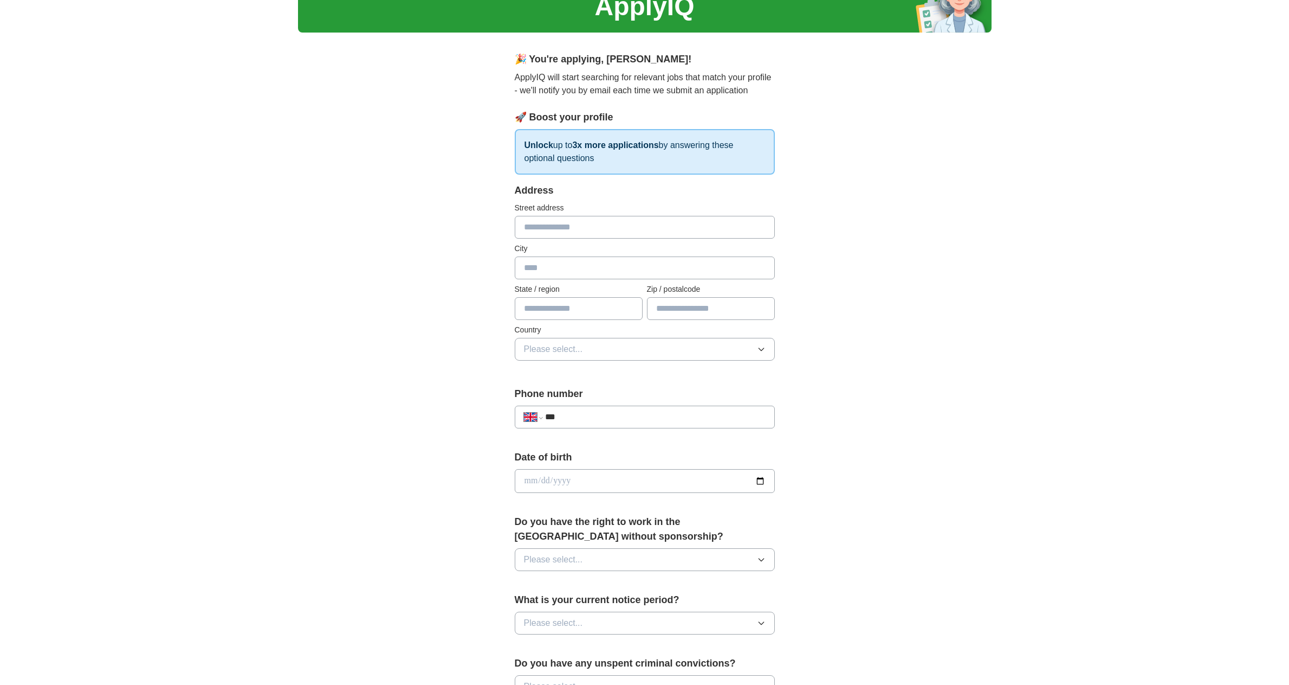
scroll to position [54, 0]
click at [540, 224] on input "text" at bounding box center [645, 225] width 260 height 23
type input "**********"
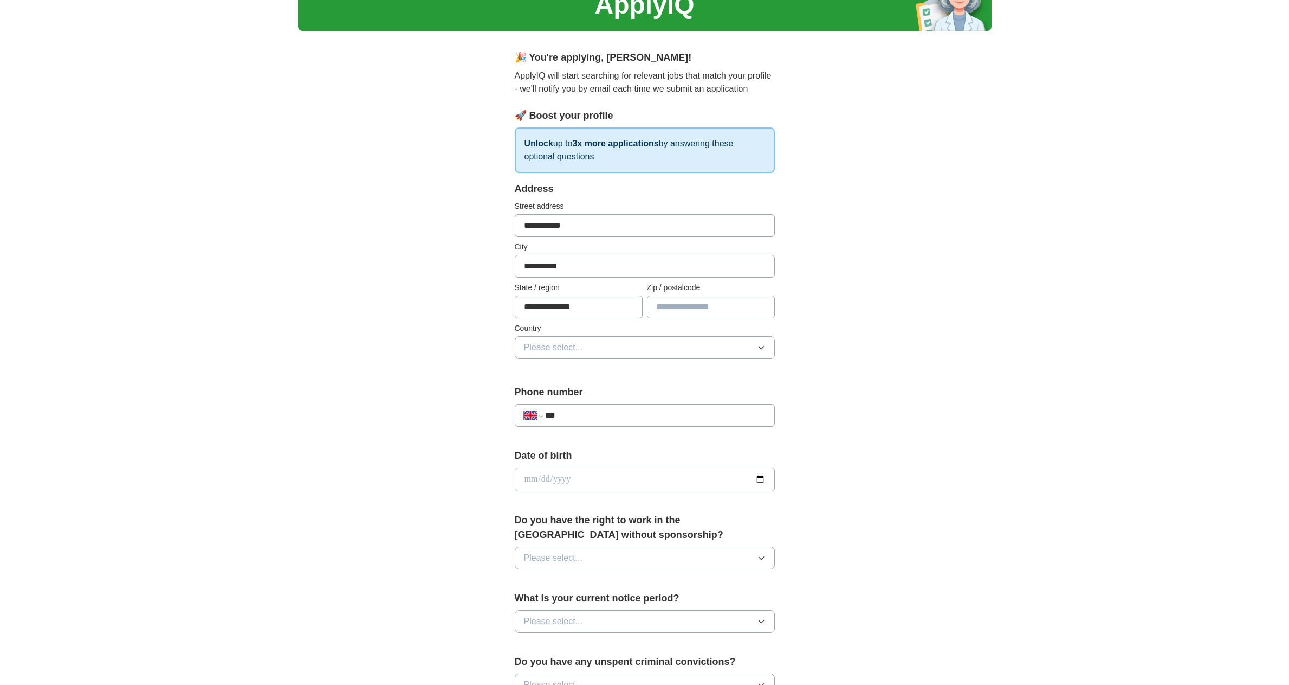
type input "********"
click at [575, 352] on span "Please select..." at bounding box center [553, 347] width 59 height 13
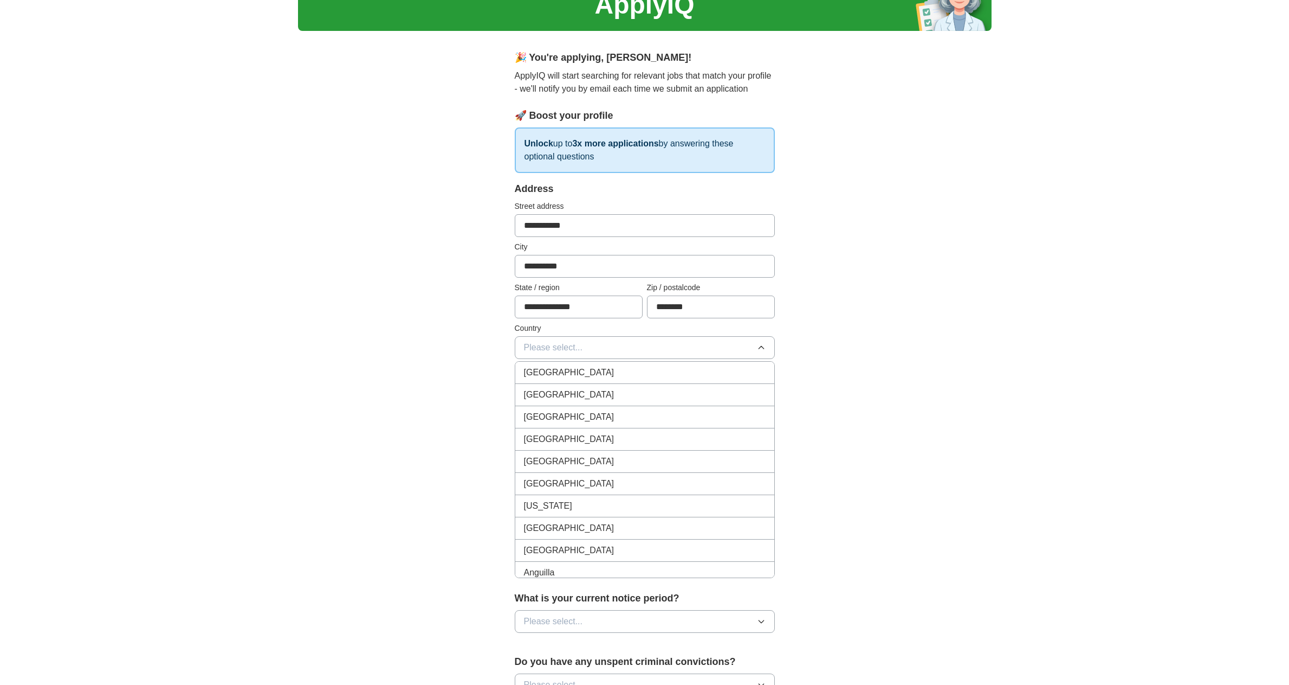
click at [583, 378] on span "[GEOGRAPHIC_DATA]" at bounding box center [569, 372] width 91 height 13
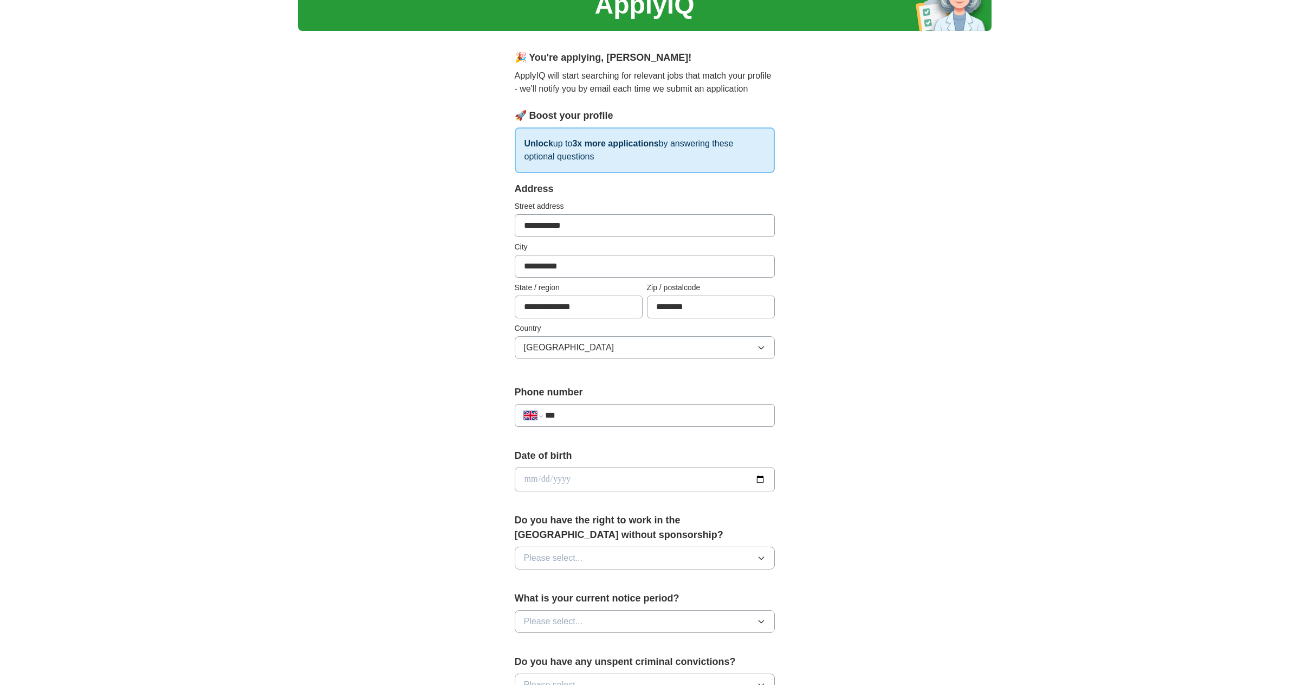
drag, startPoint x: 591, startPoint y: 416, endPoint x: 606, endPoint y: 417, distance: 14.7
click at [592, 416] on input "***" at bounding box center [655, 415] width 220 height 13
type input "**********"
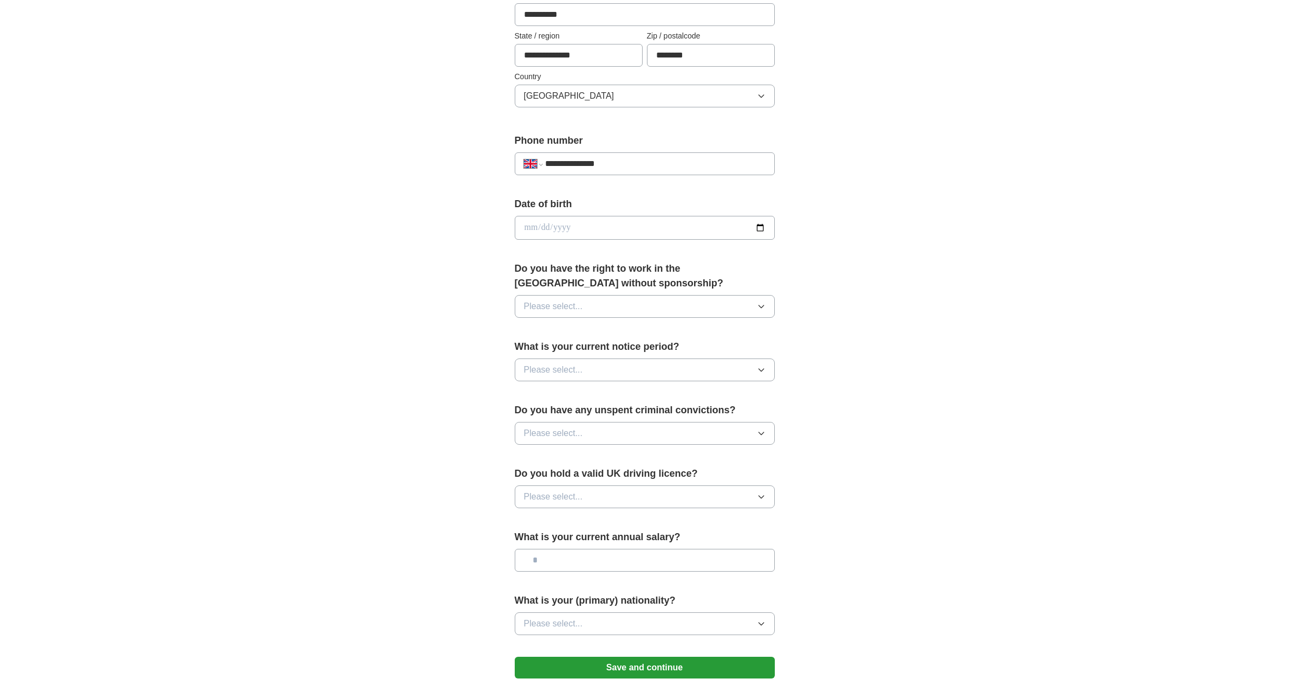
scroll to position [325, 0]
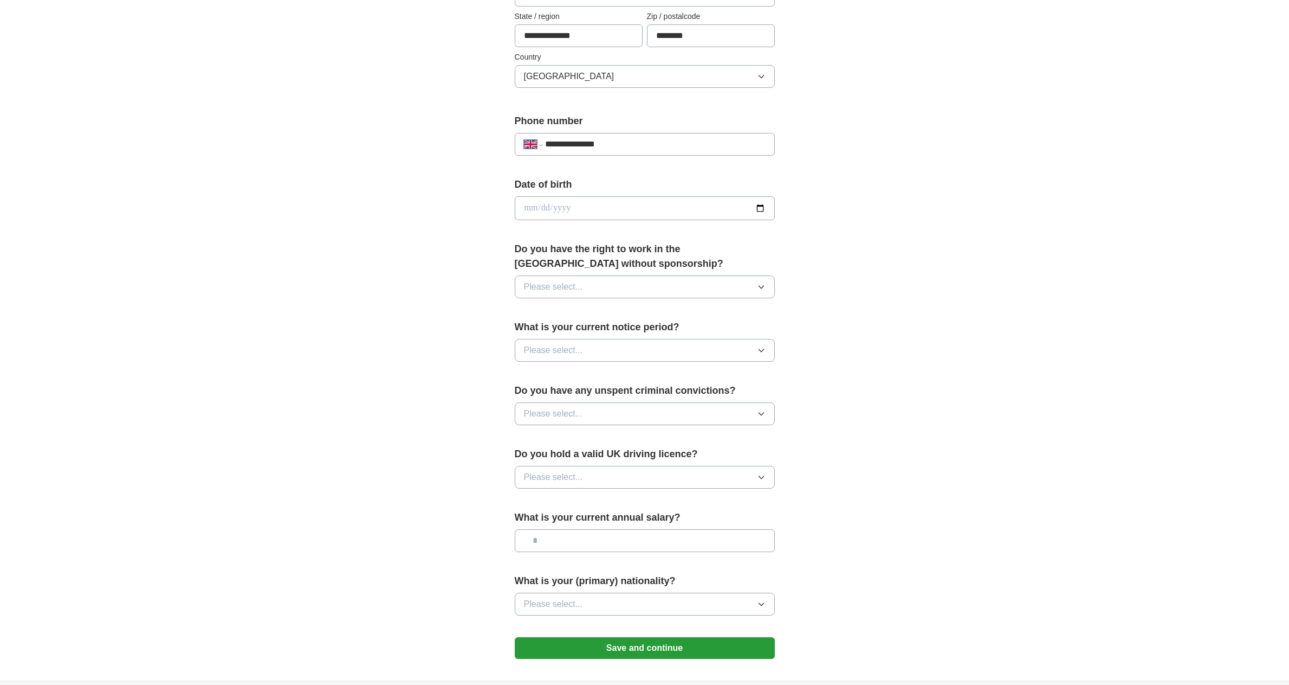
click at [599, 201] on input "date" at bounding box center [645, 208] width 260 height 24
click at [758, 208] on input "date" at bounding box center [645, 208] width 260 height 24
click at [575, 211] on input "date" at bounding box center [645, 208] width 260 height 24
type input "**********"
click at [562, 288] on span "Please select..." at bounding box center [553, 286] width 59 height 13
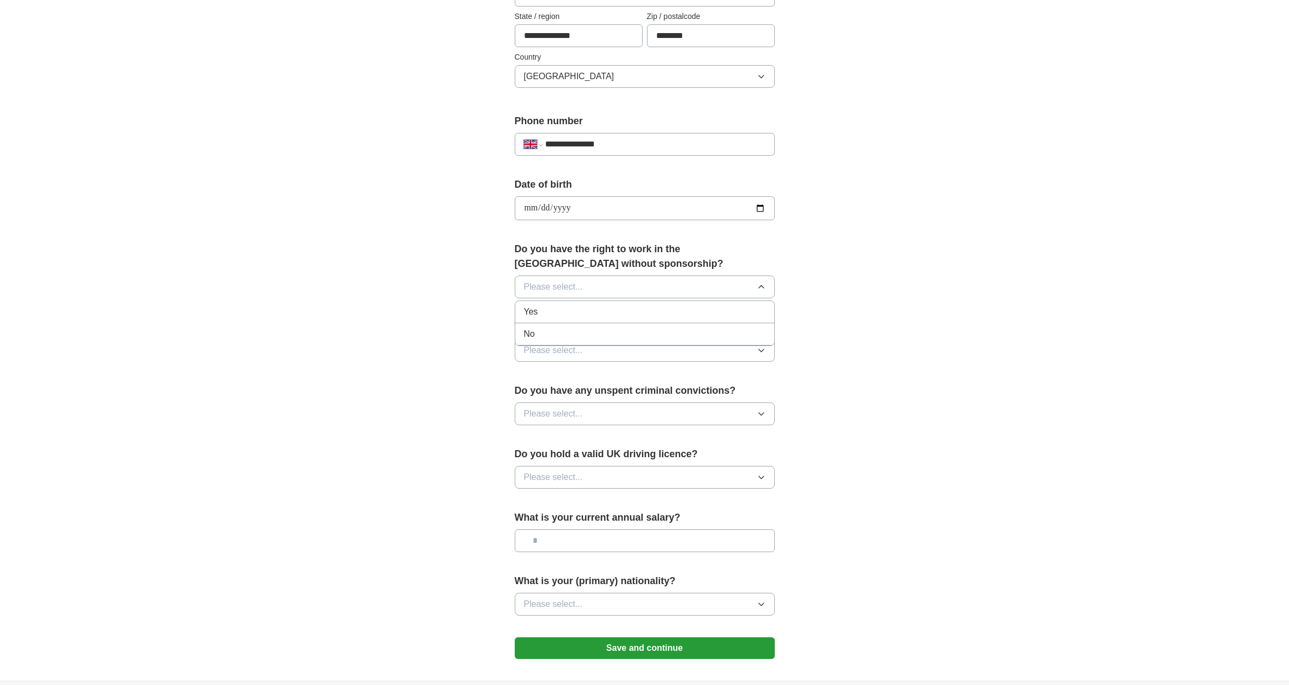
click at [541, 309] on div "Yes" at bounding box center [645, 311] width 242 height 13
click at [566, 349] on span "Please select..." at bounding box center [553, 350] width 59 height 13
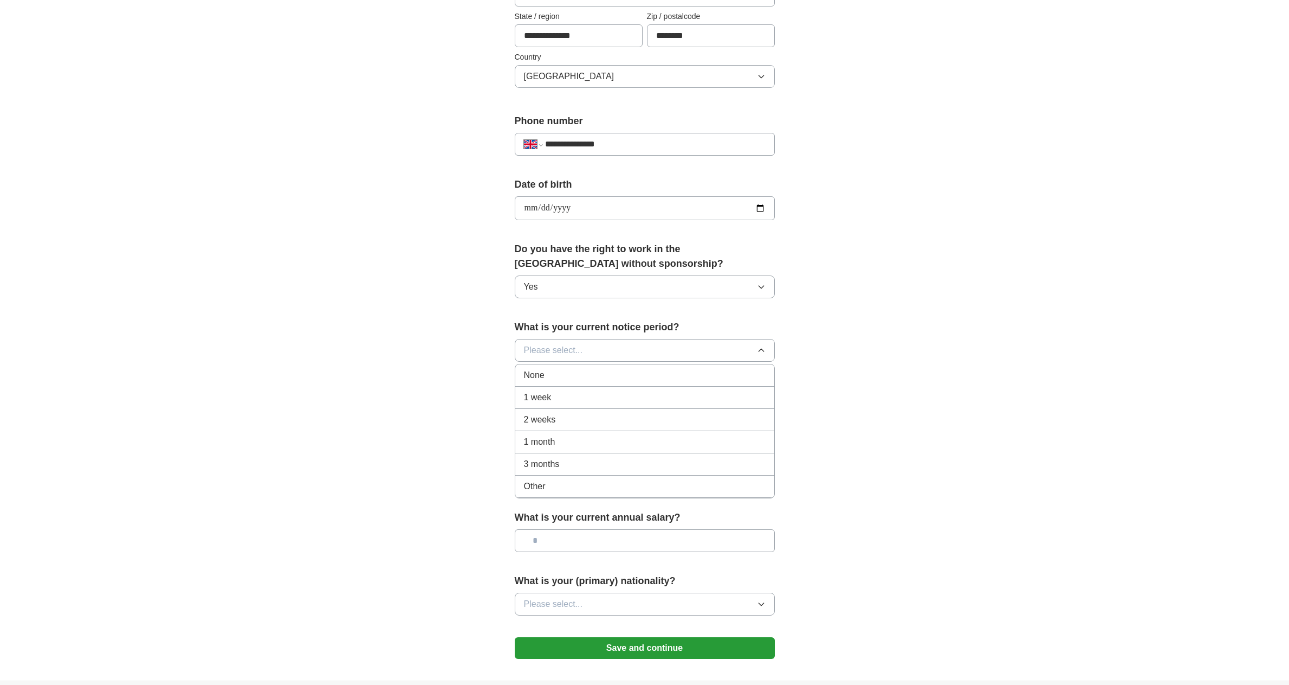
click at [559, 377] on div "None" at bounding box center [645, 375] width 242 height 13
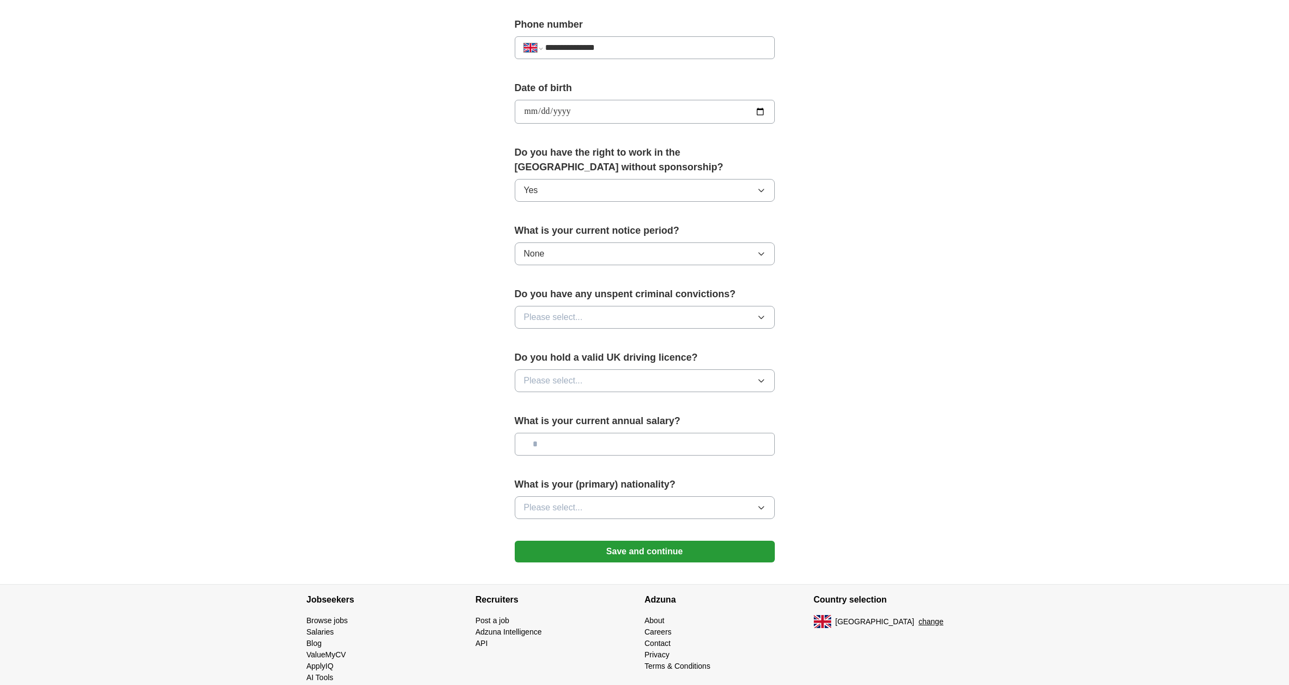
scroll to position [442, 0]
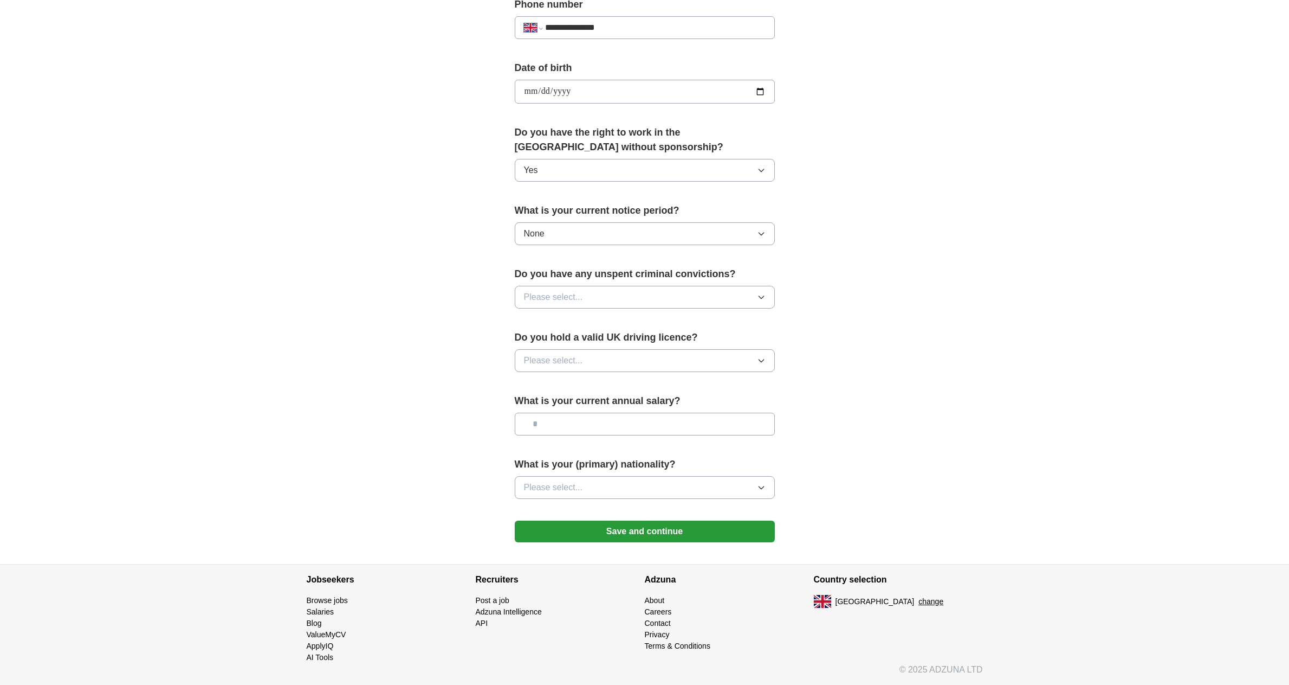
click at [564, 287] on button "Please select..." at bounding box center [645, 297] width 260 height 23
drag, startPoint x: 544, startPoint y: 340, endPoint x: 550, endPoint y: 341, distance: 5.5
click at [545, 340] on div "No" at bounding box center [645, 344] width 242 height 13
click at [570, 364] on span "Please select..." at bounding box center [553, 360] width 59 height 13
click at [553, 390] on div "Yes" at bounding box center [645, 385] width 242 height 13
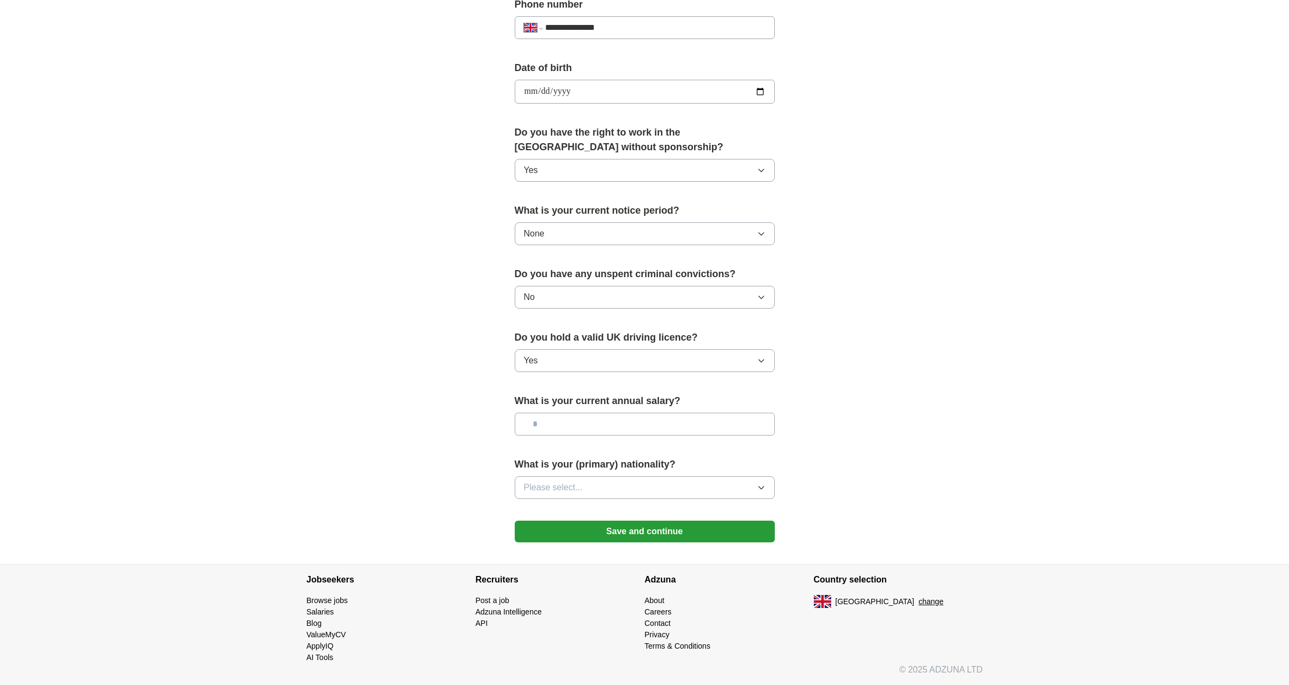
click at [573, 425] on input "text" at bounding box center [645, 423] width 260 height 23
type input "********"
click at [596, 477] on button "Please select..." at bounding box center [645, 487] width 260 height 23
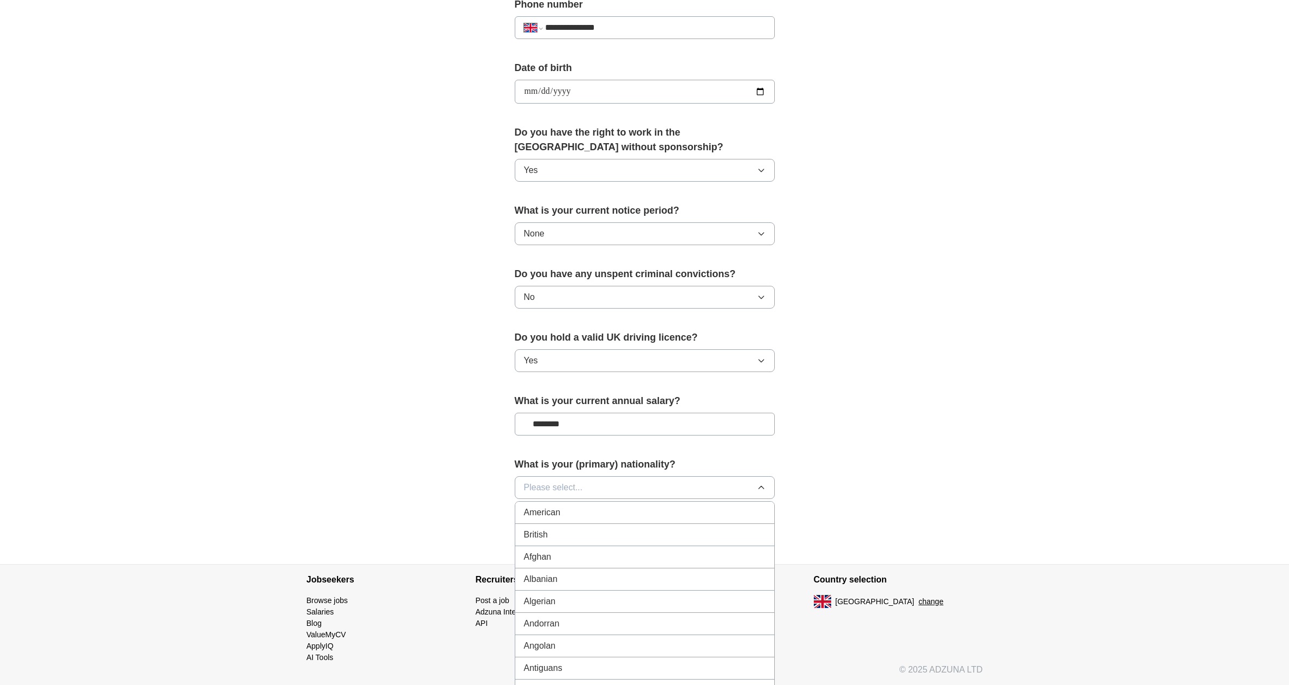
click at [566, 530] on div "British" at bounding box center [645, 534] width 242 height 13
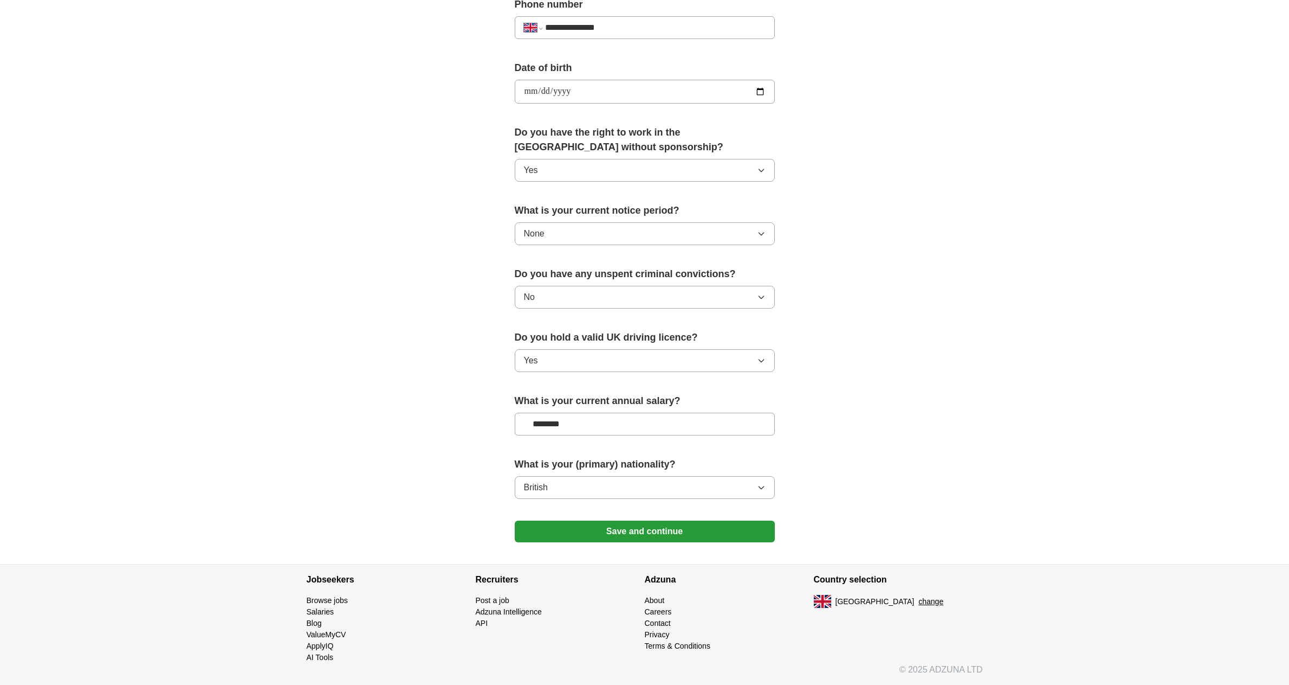
click at [623, 528] on button "Save and continue" at bounding box center [645, 531] width 260 height 22
